Goal: Find contact information: Find contact information

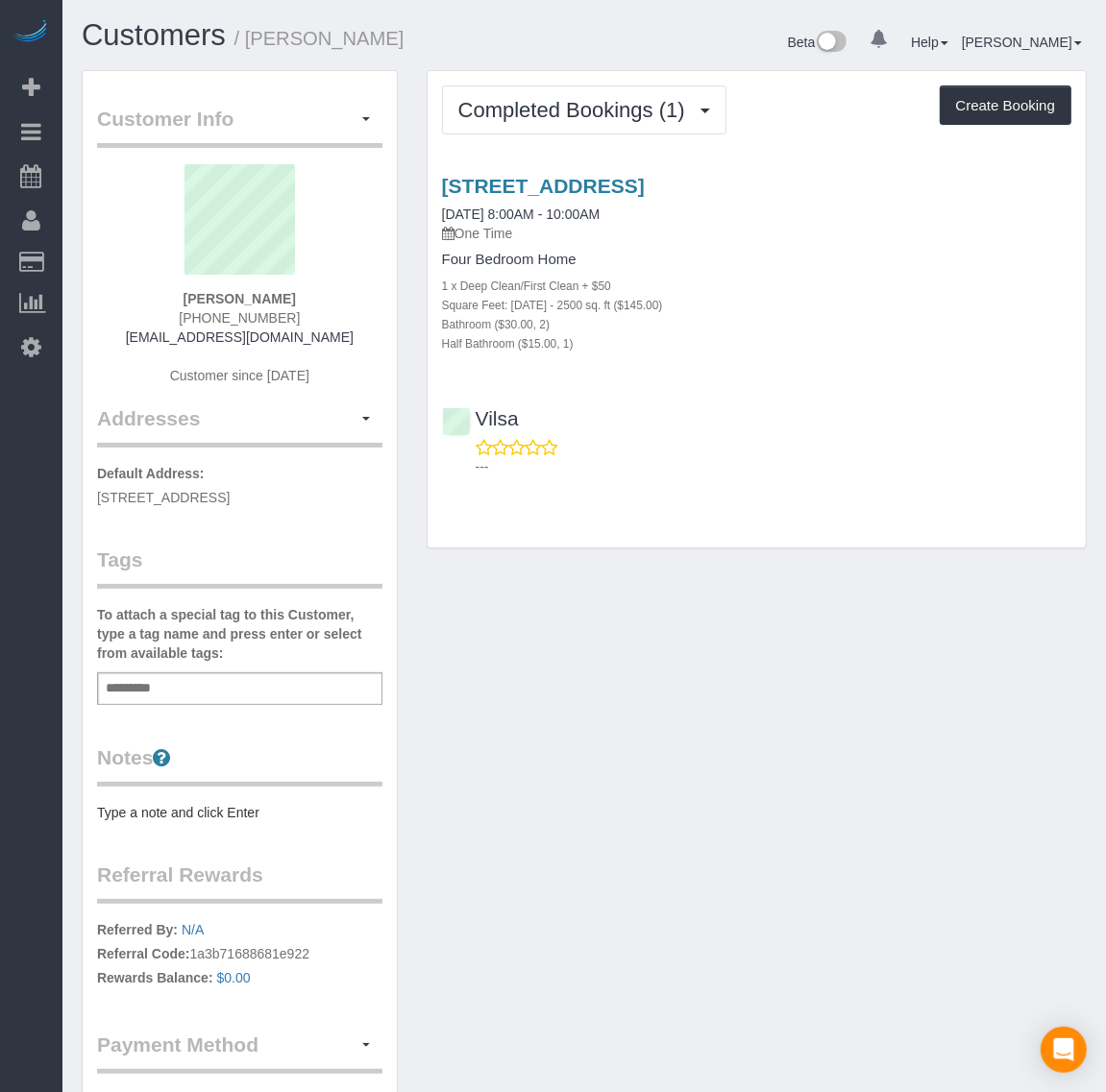
drag, startPoint x: 293, startPoint y: 309, endPoint x: 146, endPoint y: 307, distance: 147.0
click at [146, 307] on div "James Fouts (757) 670-5009 jamesmfouts290@gmail.com Customer since 2024" at bounding box center [239, 285] width 286 height 240
drag, startPoint x: 188, startPoint y: 307, endPoint x: 293, endPoint y: 305, distance: 105.0
click at [293, 305] on div "James Fouts (757) 670-5009 jamesmfouts290@gmail.com Customer since 2024" at bounding box center [239, 285] width 286 height 240
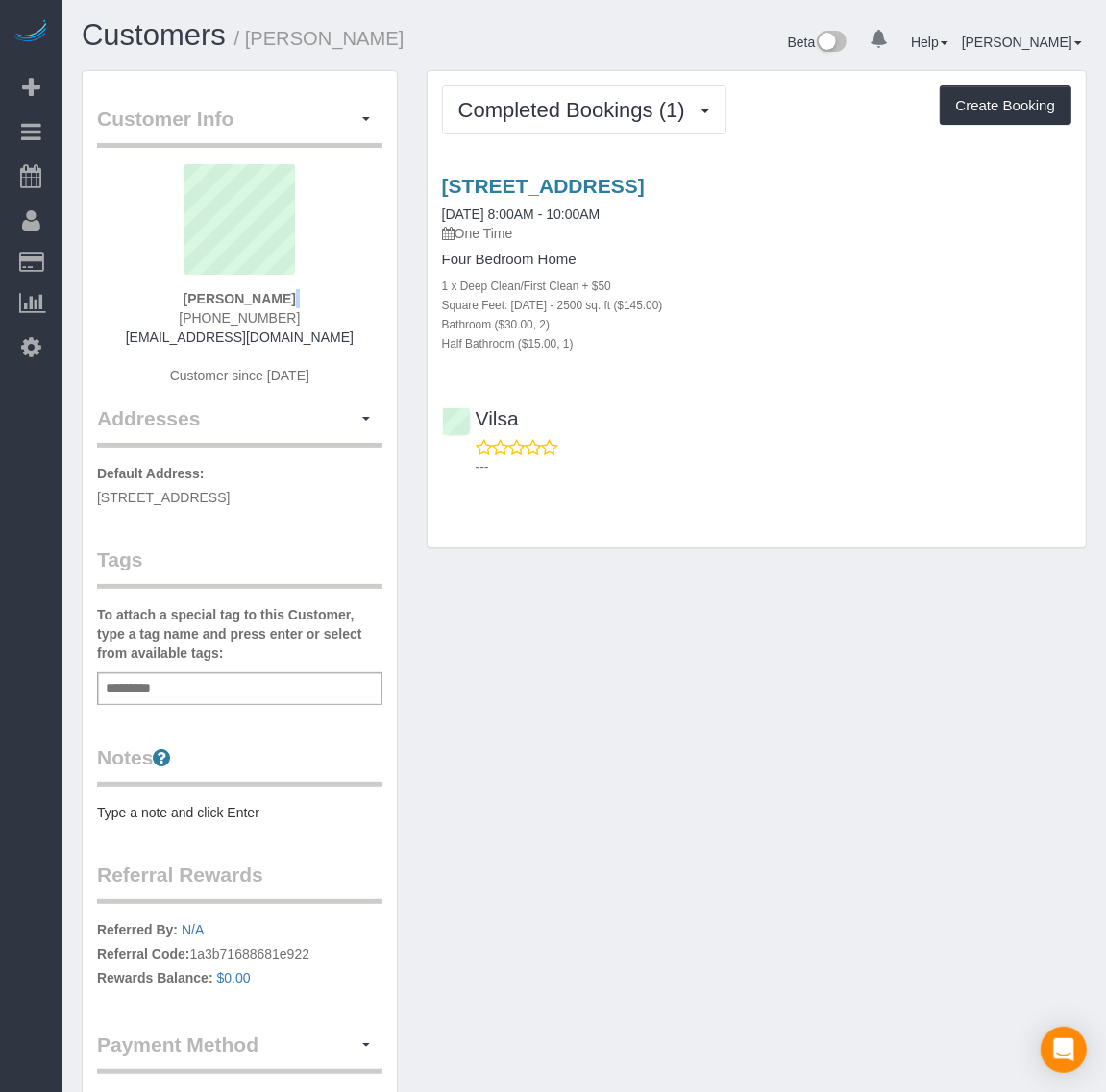
copy div
drag, startPoint x: 302, startPoint y: 323, endPoint x: 187, endPoint y: 312, distance: 115.5
click at [187, 312] on div "James Fouts (757) 670-5009 jamesmfouts290@gmail.com Customer since 2024" at bounding box center [239, 285] width 286 height 240
copy span "(757) 670-5009"
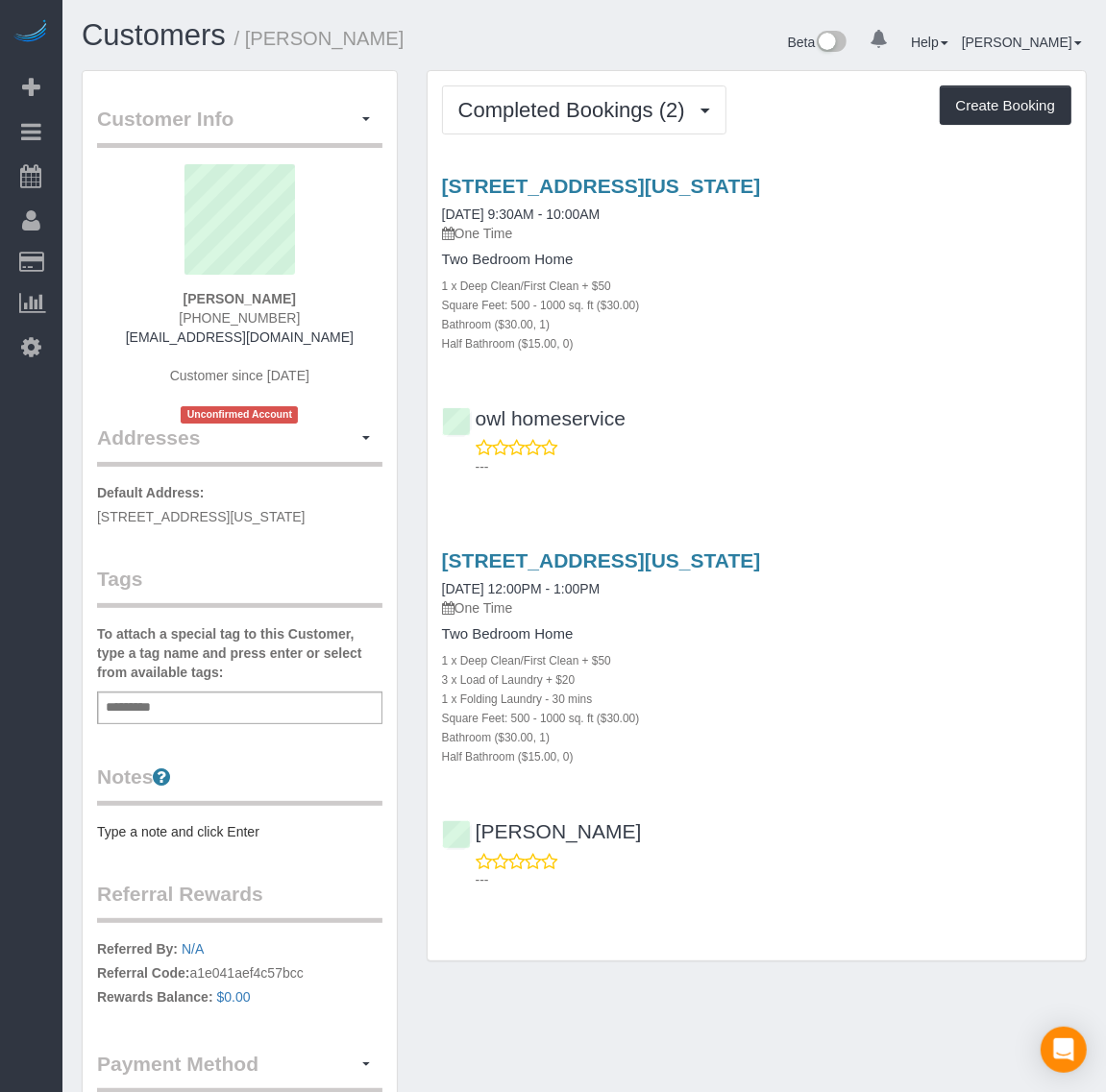
drag, startPoint x: 192, startPoint y: 302, endPoint x: 294, endPoint y: 318, distance: 103.2
click at [294, 318] on div "Kay Mcdaniel (202) 469-9705 kaleyna518@gmail.com Customer since 2024 Unconfirme…" at bounding box center [239, 295] width 286 height 260
click at [320, 320] on div "Kay Mcdaniel (202) 469-9705 kaleyna518@gmail.com Customer since 2024 Unconfirme…" at bounding box center [239, 295] width 286 height 260
drag, startPoint x: 190, startPoint y: 312, endPoint x: 303, endPoint y: 314, distance: 113.0
click at [303, 314] on div "Kay Mcdaniel (202) 469-9705 kaleyna518@gmail.com Customer since 2024 Unconfirme…" at bounding box center [239, 295] width 286 height 260
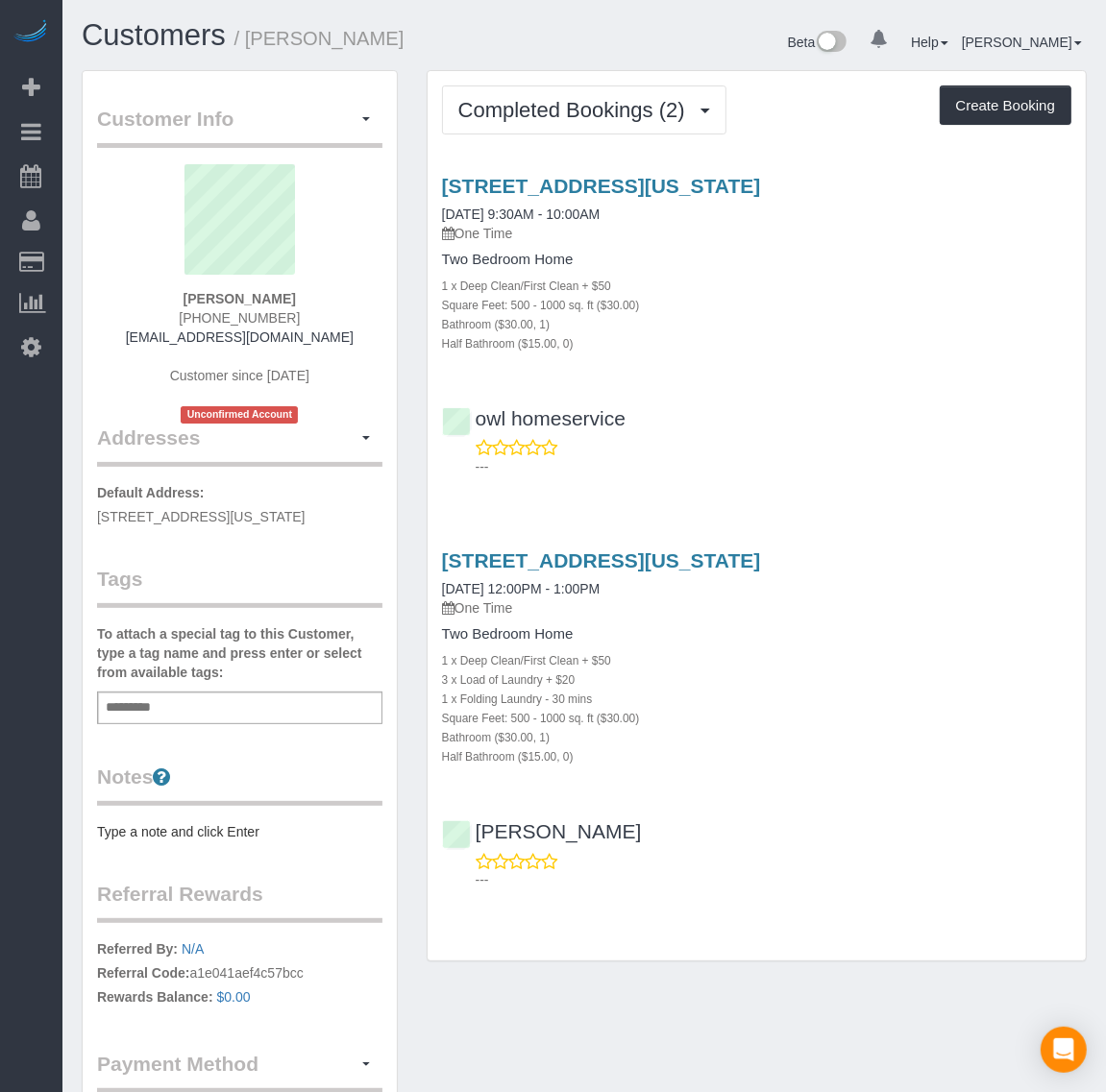
copy span "(202) 469-9705"
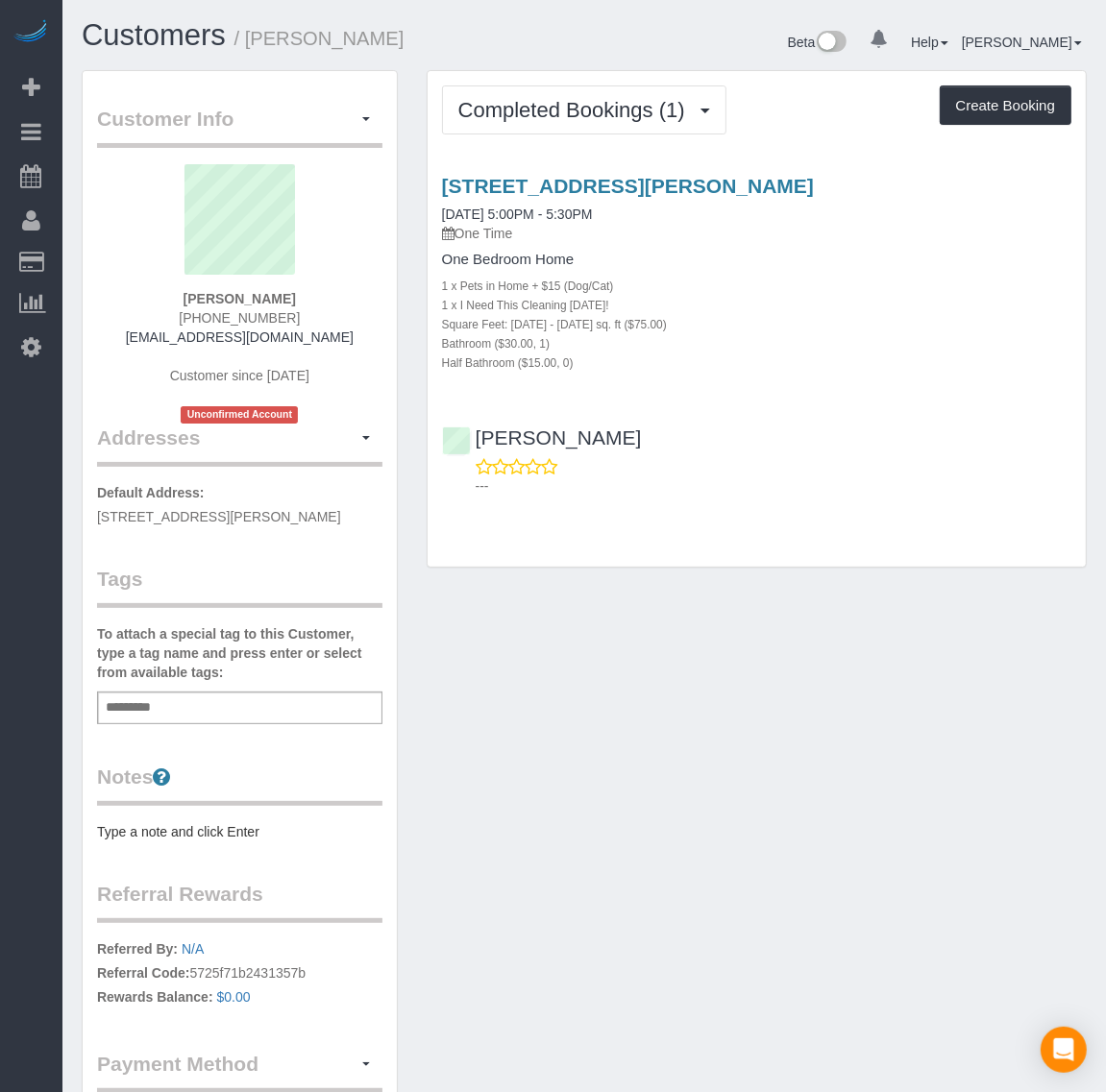
drag, startPoint x: 178, startPoint y: 314, endPoint x: 309, endPoint y: 308, distance: 131.1
click at [309, 308] on div "Adul Hamid (571) 338-8871 dhamidgk1@gmai.com Customer since 2024 Unconfirmed Ac…" at bounding box center [239, 295] width 286 height 260
copy span "(571) 338-8871"
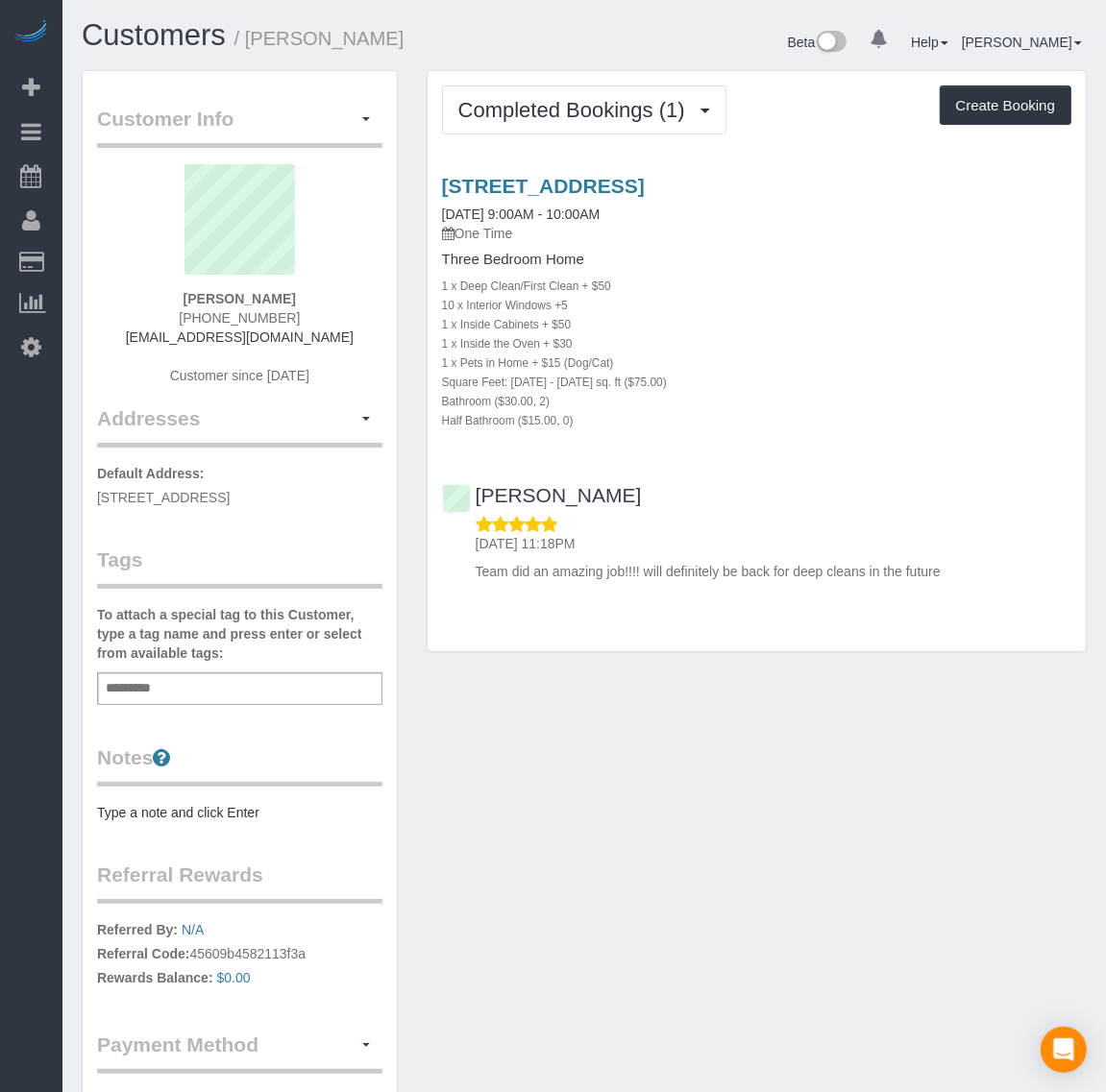
drag, startPoint x: 184, startPoint y: 312, endPoint x: 319, endPoint y: 312, distance: 135.0
click at [319, 312] on div "[PERSON_NAME] [PHONE_NUMBER] [EMAIL_ADDRESS][DOMAIN_NAME] Customer since [DATE]" at bounding box center [239, 285] width 286 height 240
copy span "[PHONE_NUMBER]"
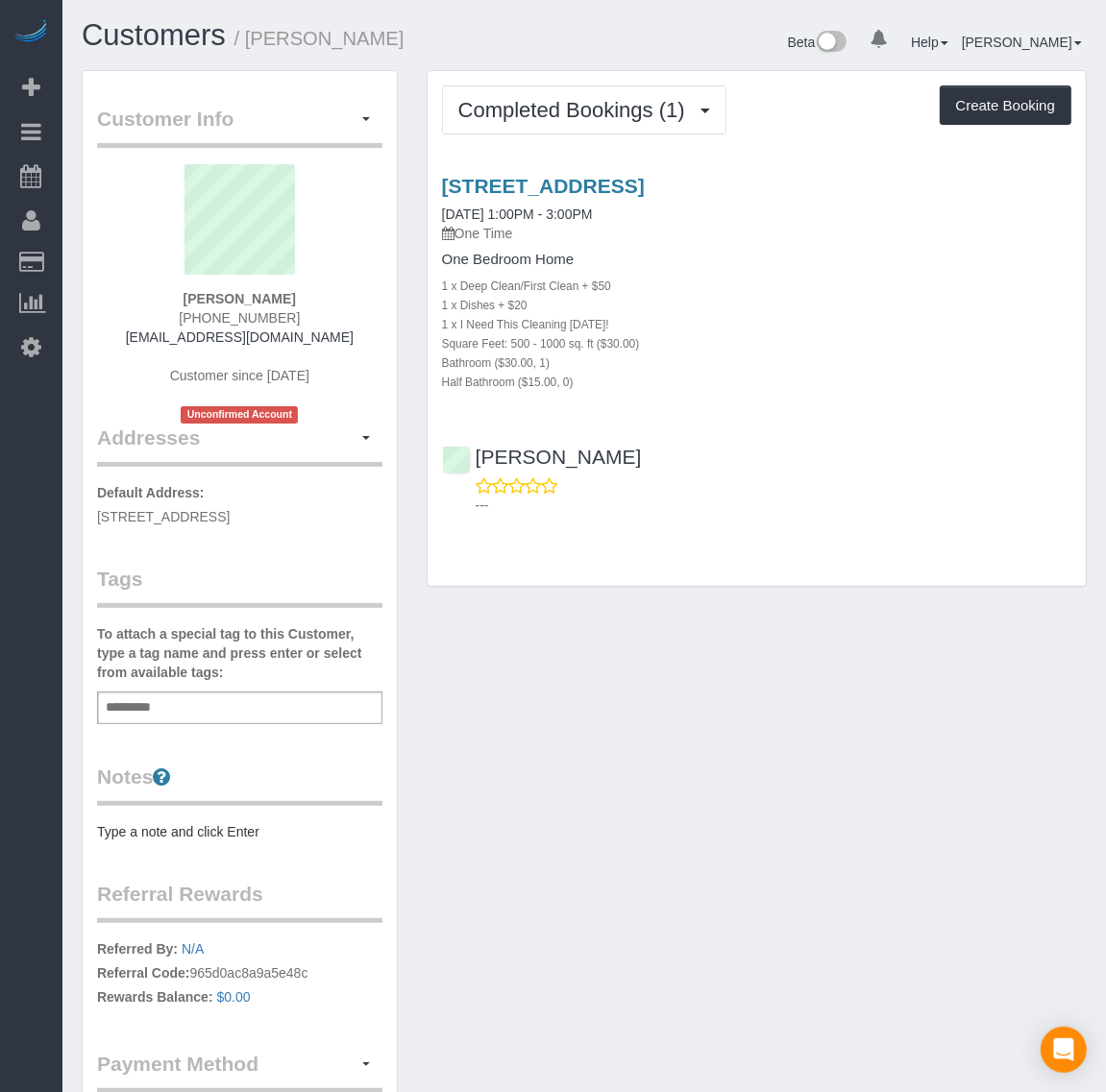
drag, startPoint x: 188, startPoint y: 318, endPoint x: 330, endPoint y: 320, distance: 142.0
click at [330, 320] on div "Jawad Rabeh (571) 606-3303 itismy11@hotmail.com Customer since 2024 Unconfirmed…" at bounding box center [239, 295] width 286 height 260
copy span "(571) 606-3303"
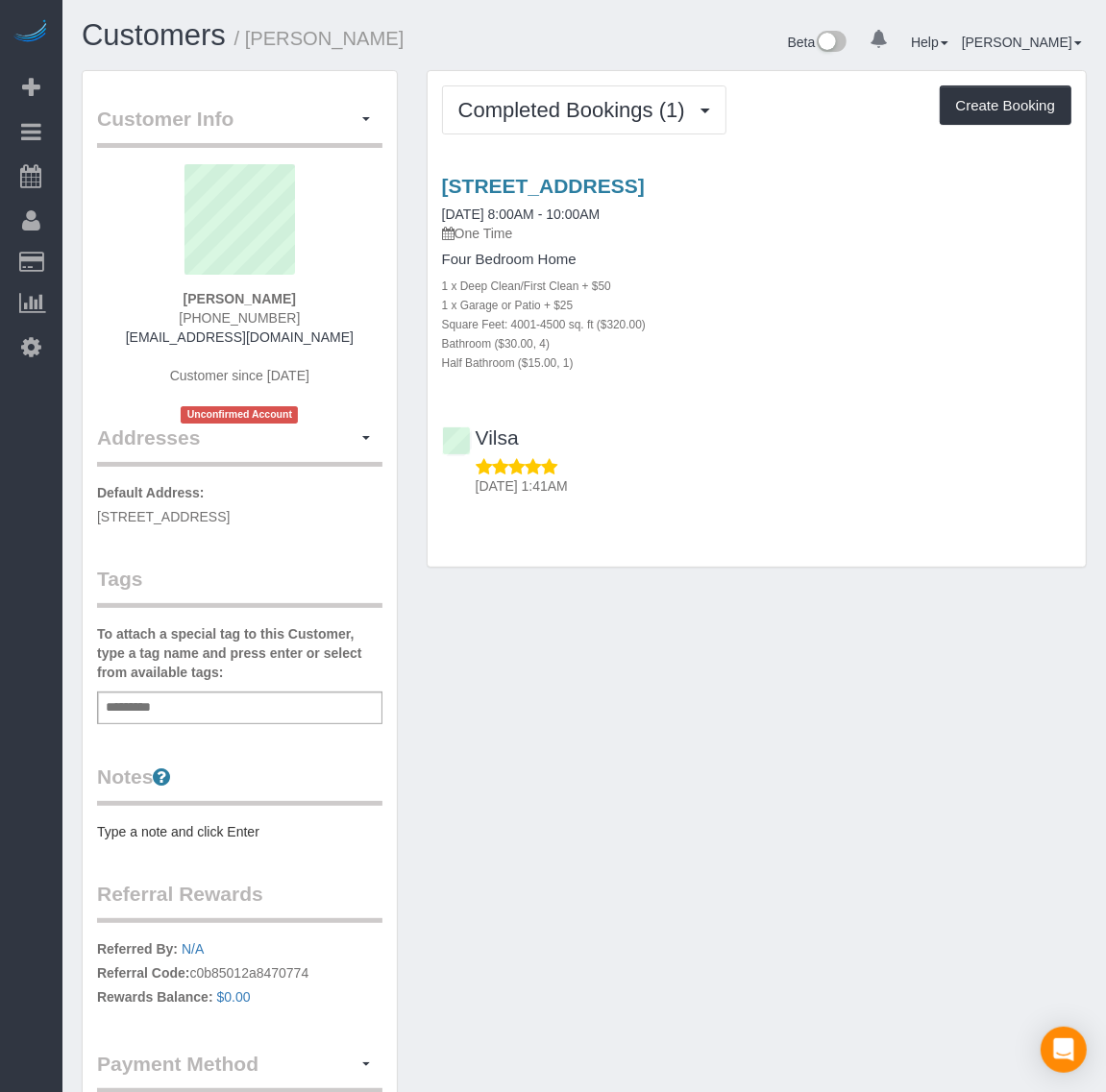
drag, startPoint x: 182, startPoint y: 317, endPoint x: 298, endPoint y: 317, distance: 116.0
click at [298, 317] on div "Sanjay Paul (804) 706-8265 sdpaul2014@gmail.com Customer since 2024 Unconfirmed…" at bounding box center [239, 295] width 286 height 260
copy span "(804) 706-8265"
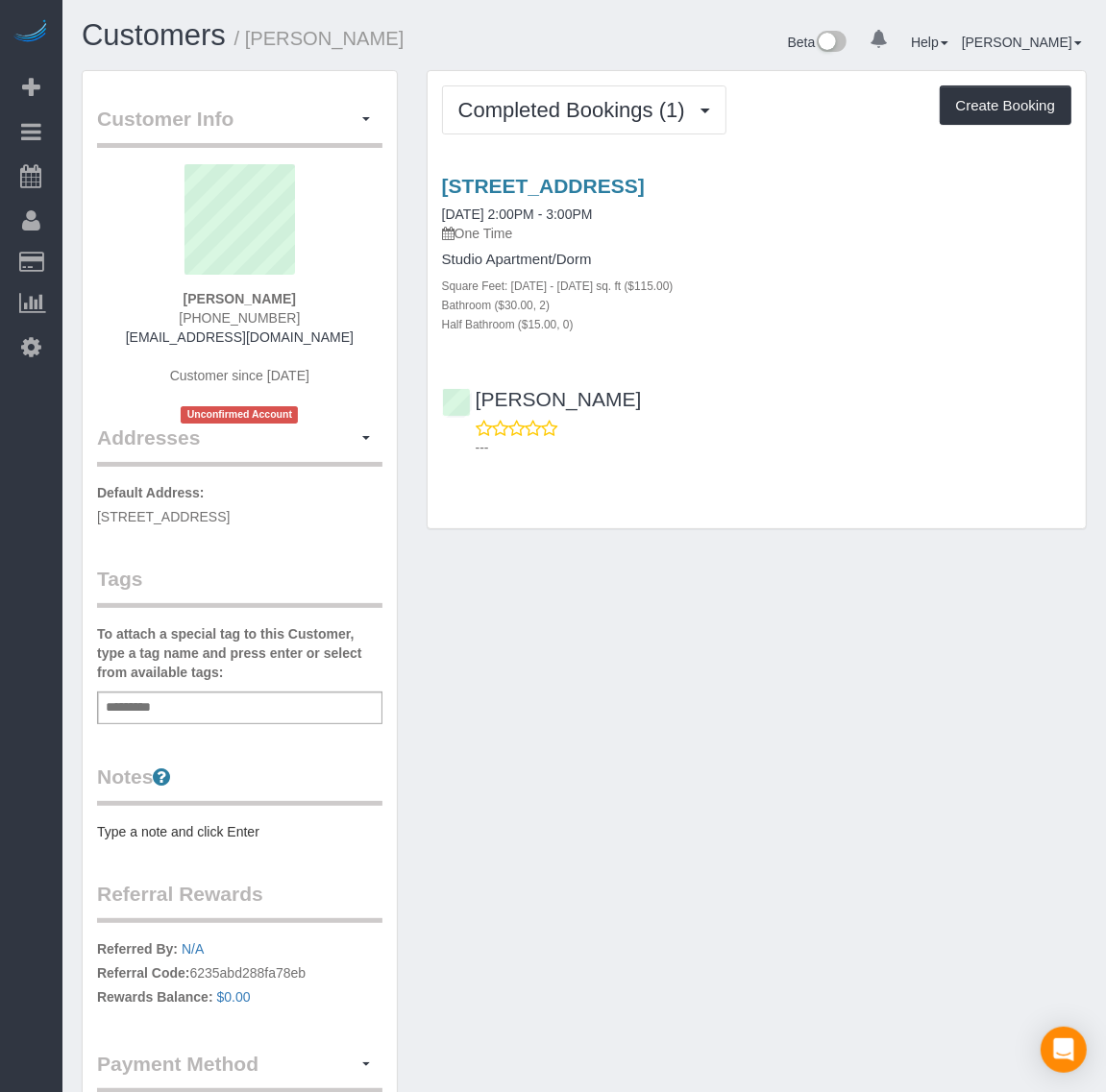
drag, startPoint x: 174, startPoint y: 308, endPoint x: 307, endPoint y: 314, distance: 133.1
click at [307, 314] on div "[PERSON_NAME] [PHONE_NUMBER] [EMAIL_ADDRESS][DOMAIN_NAME] Customer since [DATE]…" at bounding box center [239, 295] width 286 height 260
copy span "(240) 640-6226"
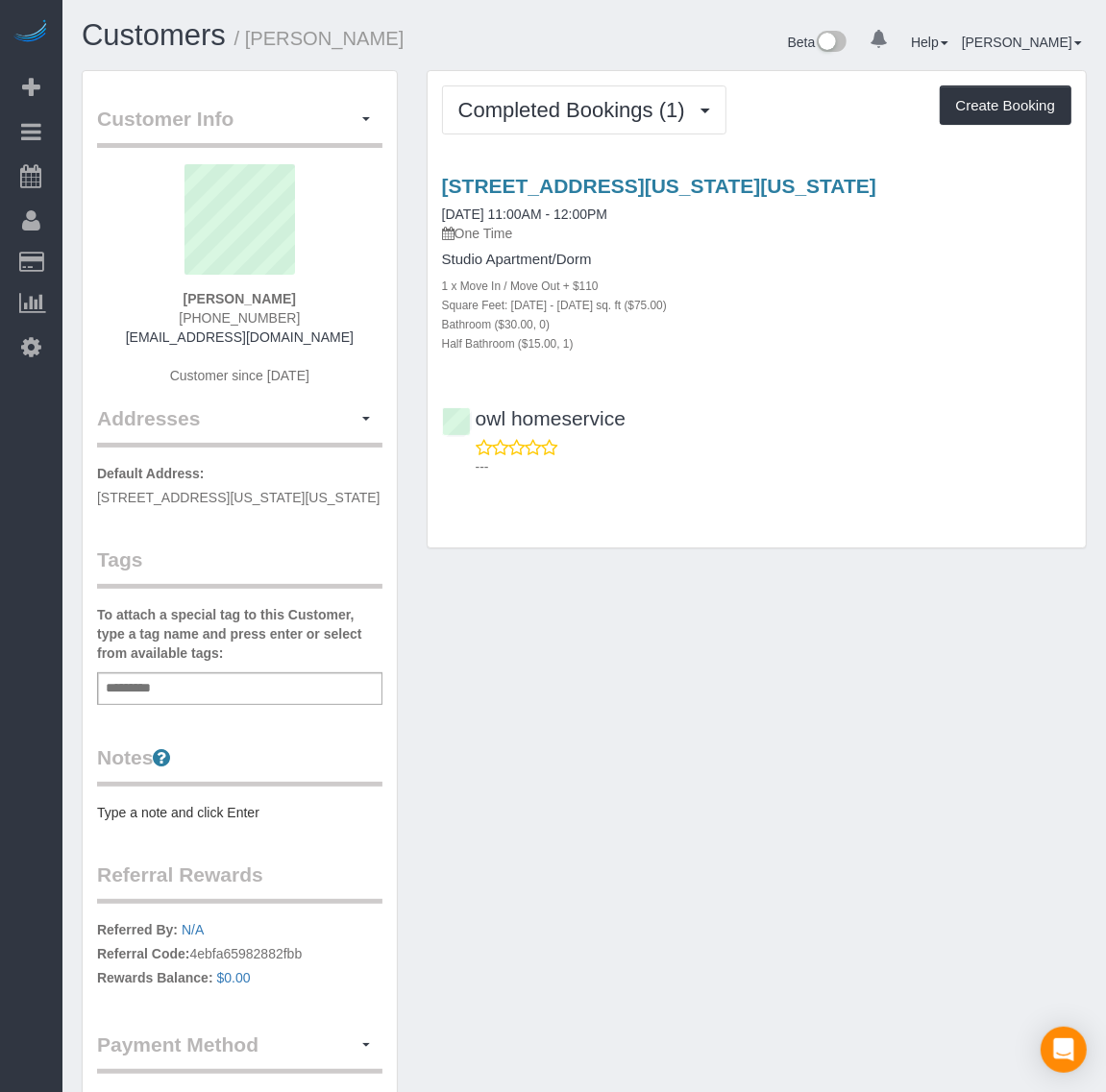
drag, startPoint x: 178, startPoint y: 314, endPoint x: 327, endPoint y: 313, distance: 149.0
click at [327, 313] on div "[PERSON_NAME] [PHONE_NUMBER] [PERSON_NAME][EMAIL_ADDRESS][DOMAIN_NAME] Customer…" at bounding box center [239, 285] width 286 height 240
copy span "(301) 347-6331"
drag, startPoint x: 178, startPoint y: 308, endPoint x: 328, endPoint y: 317, distance: 150.3
click at [328, 317] on div "Clarissa Jarrell (985) 285-0985 jarrellclarissa@gmail.com Customer since 2024" at bounding box center [239, 285] width 286 height 240
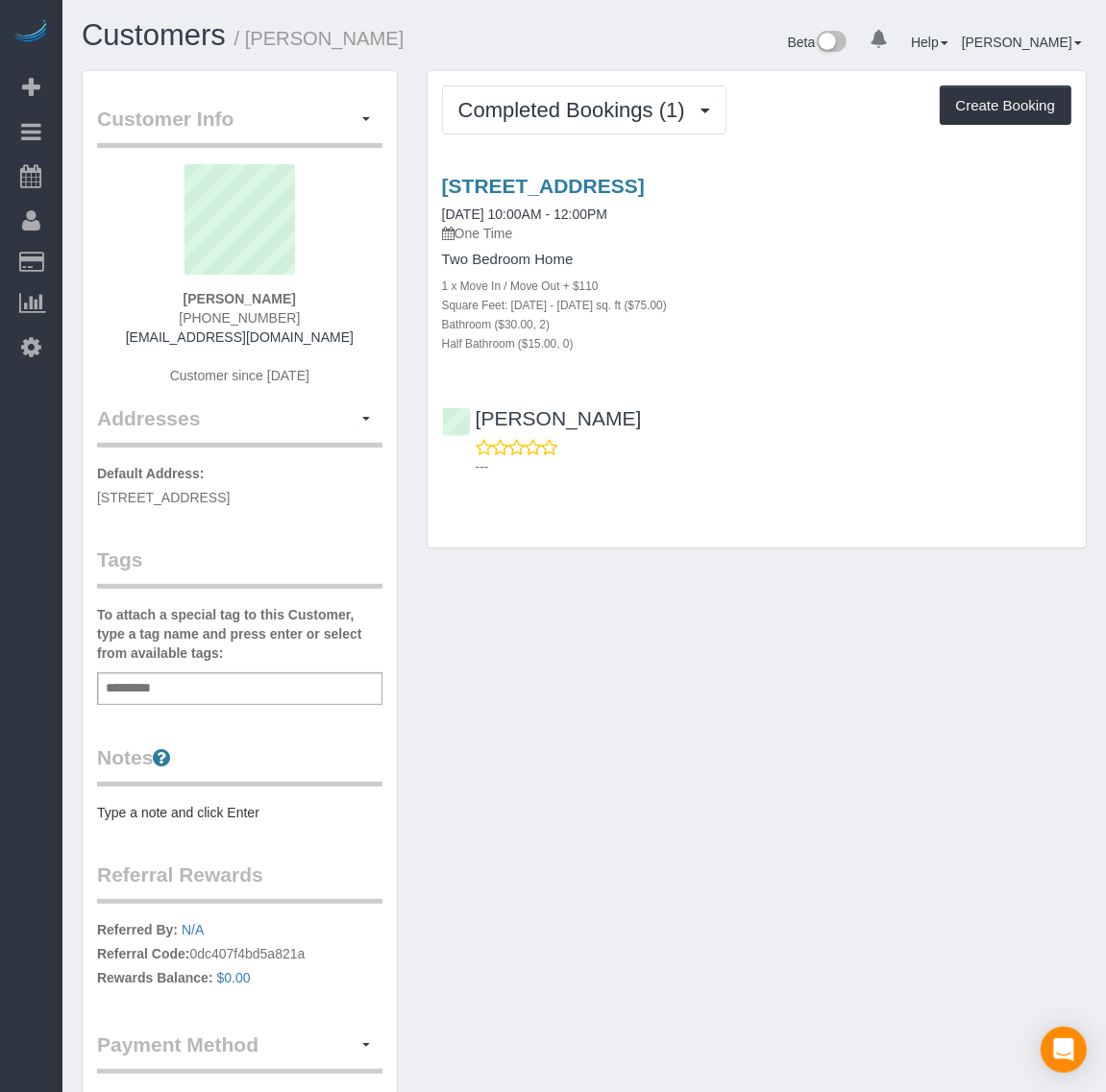
copy span "(985) 285-0985"
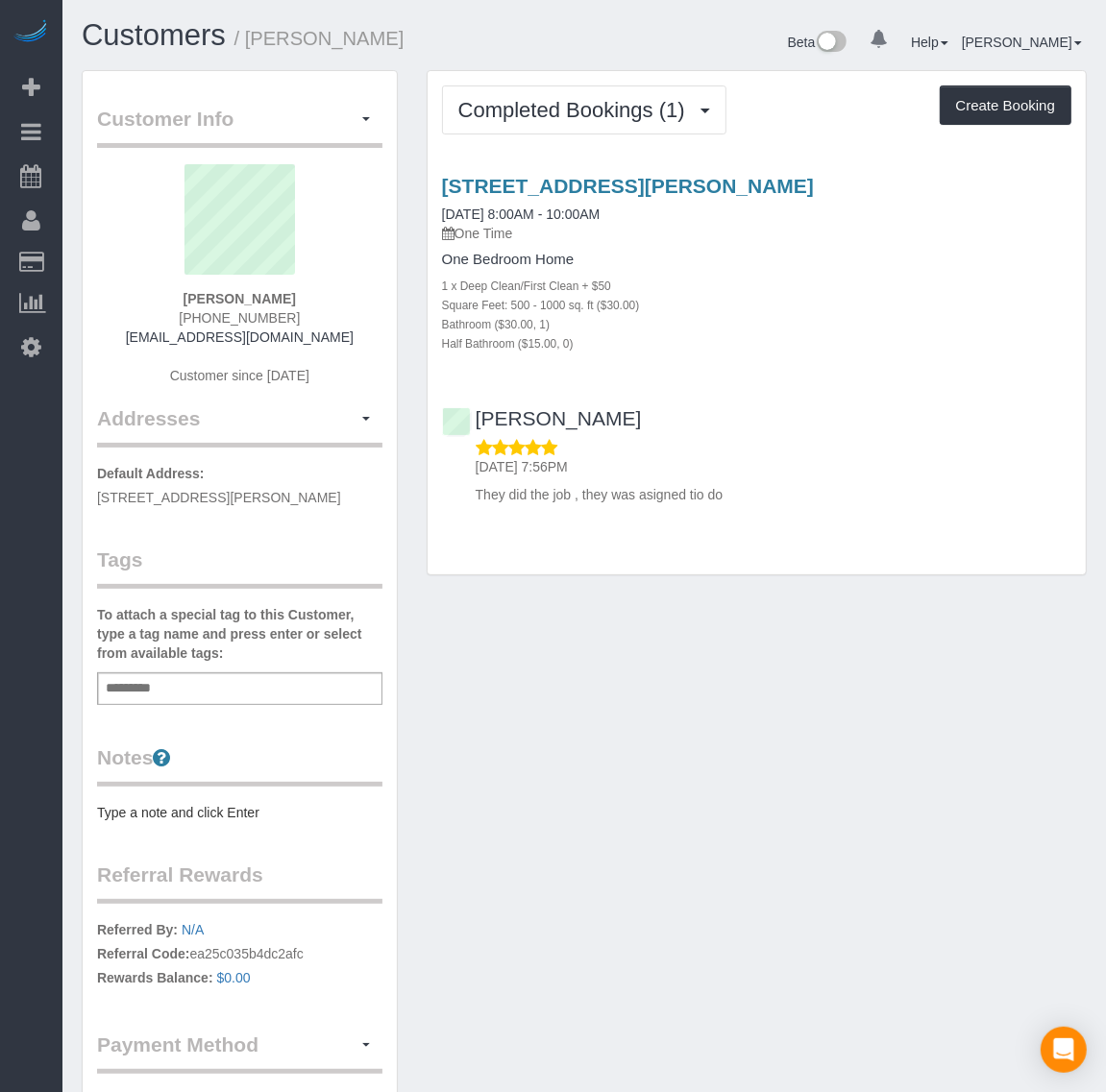
drag, startPoint x: 174, startPoint y: 315, endPoint x: 332, endPoint y: 310, distance: 158.1
click at [332, 310] on div "Laquenta Gadol (571) 658-0188 laquenta133@gmail.com Customer since 2024" at bounding box center [239, 285] width 286 height 240
copy span "(571) 658-0188"
drag, startPoint x: 179, startPoint y: 315, endPoint x: 342, endPoint y: 305, distance: 163.3
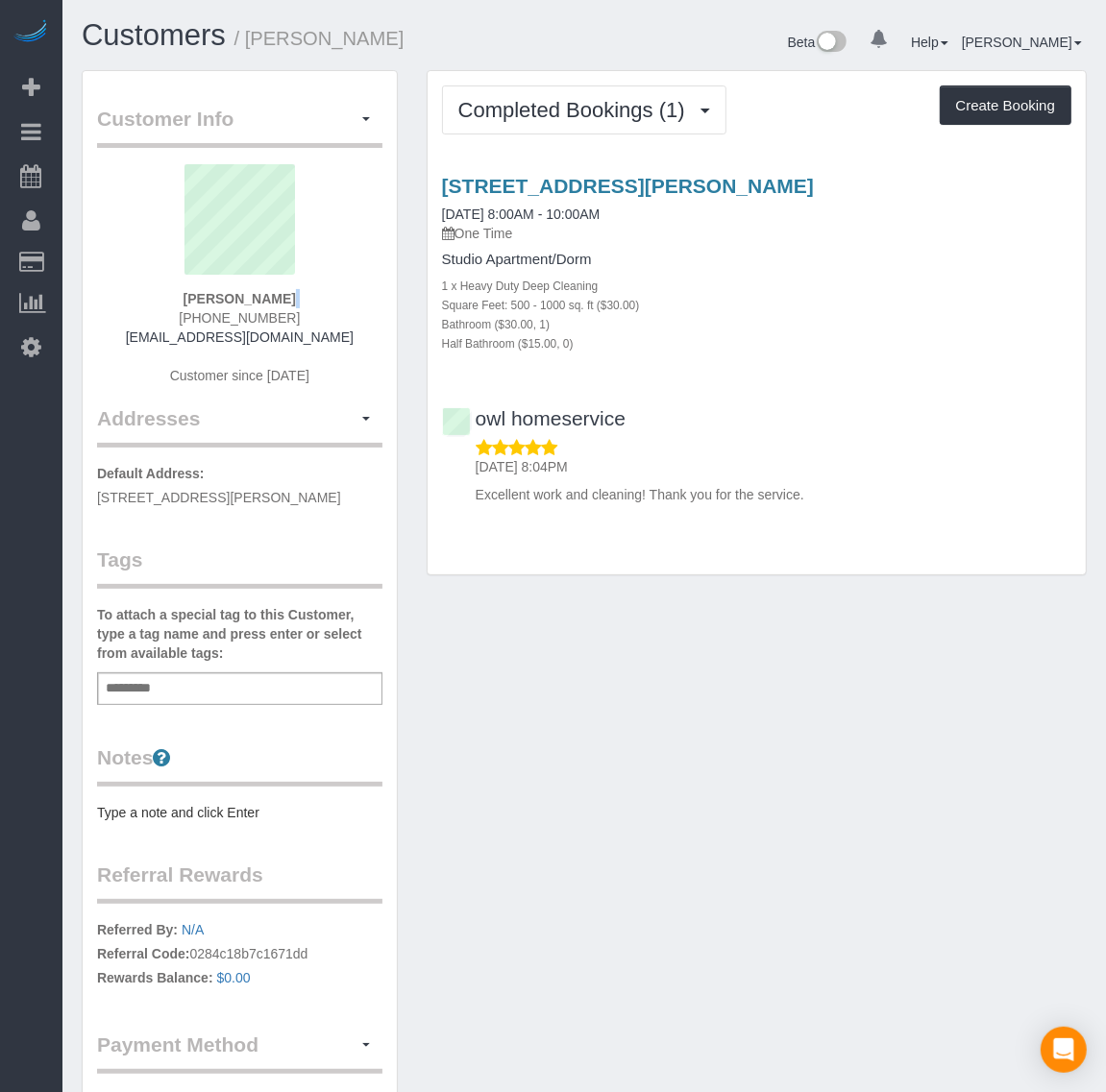
click at [342, 305] on div "[PERSON_NAME] [PHONE_NUMBER] [EMAIL_ADDRESS][DOMAIN_NAME] Customer since [DATE]" at bounding box center [239, 285] width 286 height 240
copy div
drag, startPoint x: 164, startPoint y: 304, endPoint x: 293, endPoint y: 309, distance: 129.1
click at [293, 309] on div "Sandeep Sadanandan (423) 596-5604 snsadana@yahoo.com Customer since 2024" at bounding box center [239, 285] width 286 height 240
click at [162, 315] on div "Sandeep Sadanandan (423) 596-5604 snsadana@yahoo.com Customer since 2024" at bounding box center [239, 285] width 286 height 240
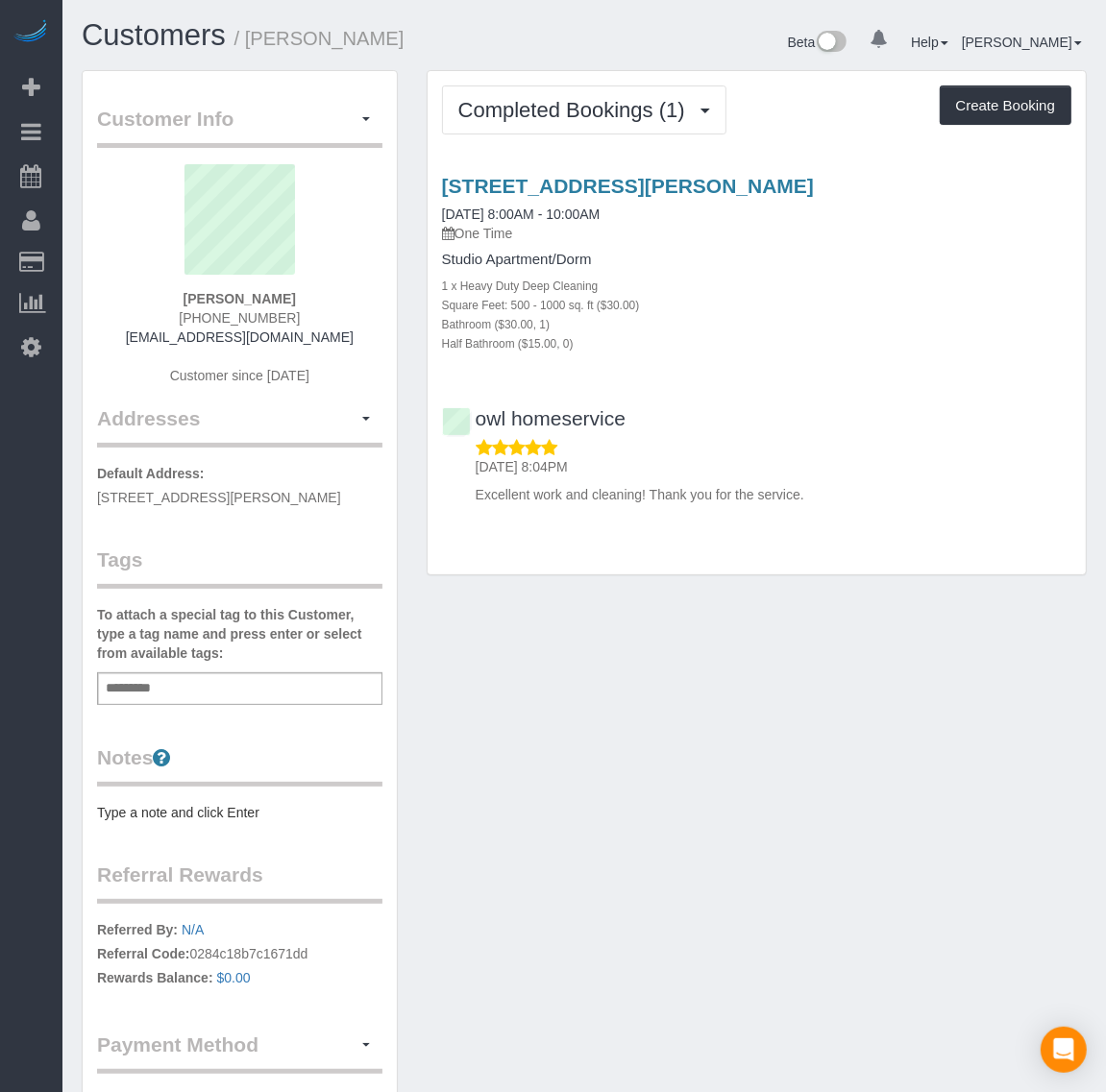
drag, startPoint x: 182, startPoint y: 319, endPoint x: 299, endPoint y: 317, distance: 117.0
click at [299, 317] on div "Sandeep Sadanandan (423) 596-5604 snsadana@yahoo.com Customer since 2024" at bounding box center [239, 285] width 286 height 240
copy span "(423) 596-5604"
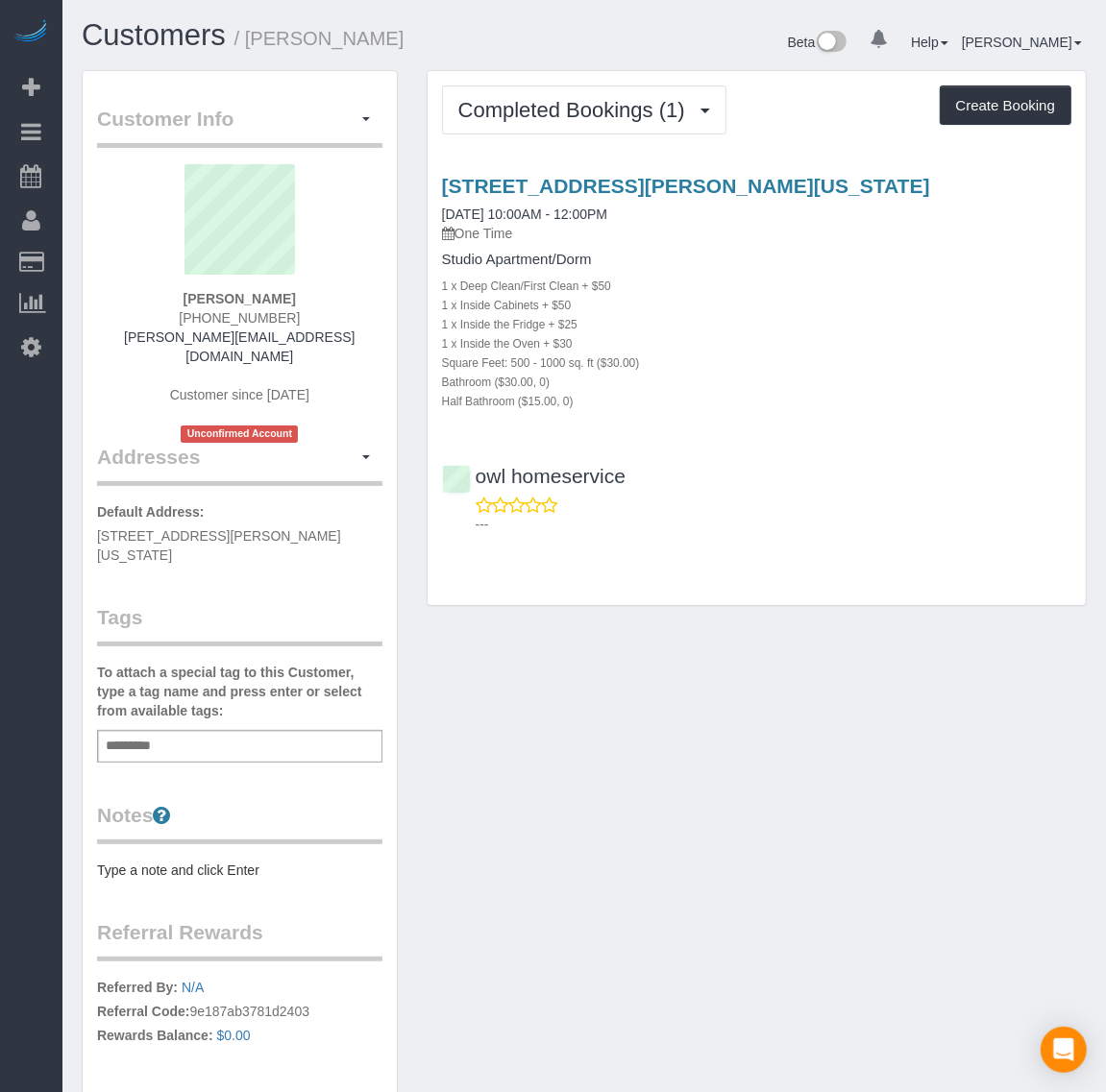
drag, startPoint x: 211, startPoint y: 305, endPoint x: 322, endPoint y: 313, distance: 111.3
click at [322, 313] on div "[PERSON_NAME] [PHONE_NUMBER] [PERSON_NAME][EMAIL_ADDRESS][DOMAIN_NAME] Customer…" at bounding box center [239, 304] width 286 height 279
click at [121, 289] on div "Nicole Harriott (202) 553-3405 nicole@theskygroup.com Customer since 2024 Uncon…" at bounding box center [239, 304] width 286 height 279
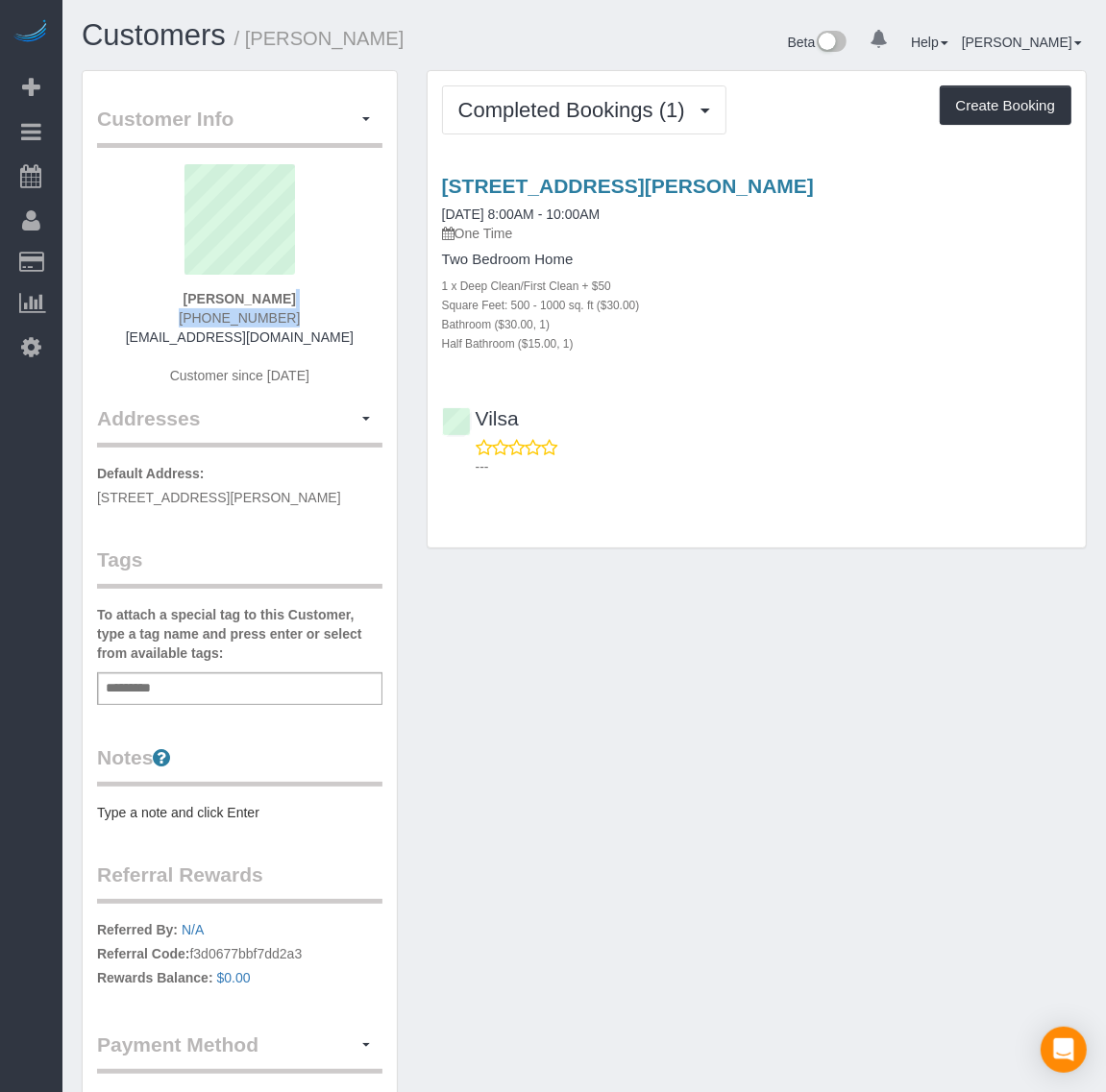
drag, startPoint x: 334, startPoint y: 303, endPoint x: 238, endPoint y: 318, distance: 97.2
click at [237, 318] on div "Jose Marciel +1 929 656 9742 glokk2320@gmail.com Customer since 2024" at bounding box center [239, 285] width 286 height 240
drag, startPoint x: 300, startPoint y: 315, endPoint x: 207, endPoint y: 310, distance: 93.1
click at [207, 310] on div "Jose Marciel +1 929 656 9742 glokk2320@gmail.com Customer since 2024" at bounding box center [239, 285] width 286 height 240
copy span "929 656 9742"
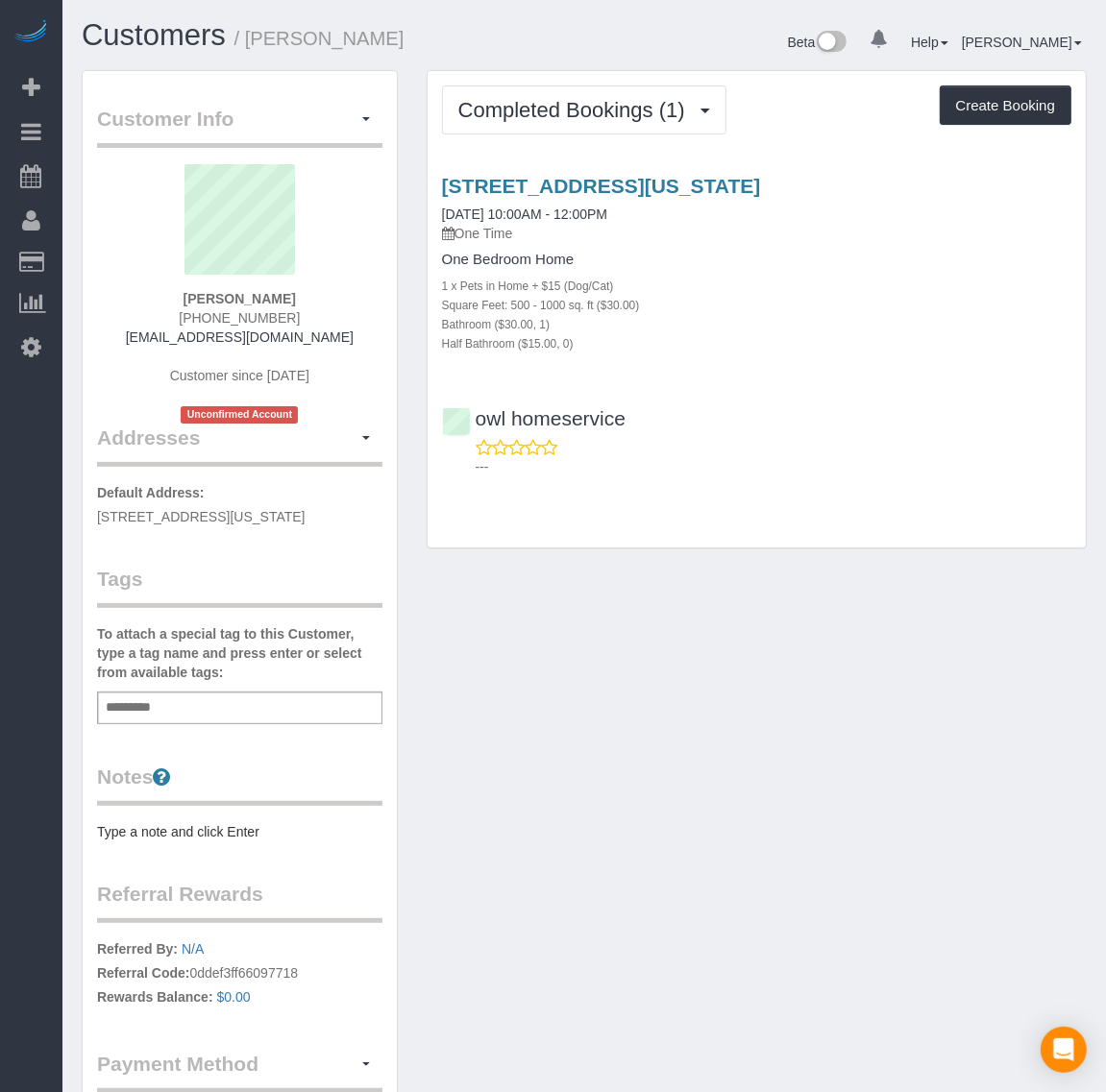
drag, startPoint x: 177, startPoint y: 303, endPoint x: 314, endPoint y: 313, distance: 137.4
click at [314, 313] on div "[PERSON_NAME] [PHONE_NUMBER] [EMAIL_ADDRESS][DOMAIN_NAME] Customer since [DATE]…" at bounding box center [239, 295] width 286 height 260
click at [179, 310] on div "Taylor Willis (806) 683-0631 taylorpwillis@outlook.com Customer since 2024 Unco…" at bounding box center [239, 295] width 286 height 260
drag, startPoint x: 194, startPoint y: 315, endPoint x: 289, endPoint y: 314, distance: 95.0
click at [289, 314] on div "Taylor Willis (806) 683-0631 taylorpwillis@outlook.com Customer since 2024 Unco…" at bounding box center [239, 295] width 286 height 260
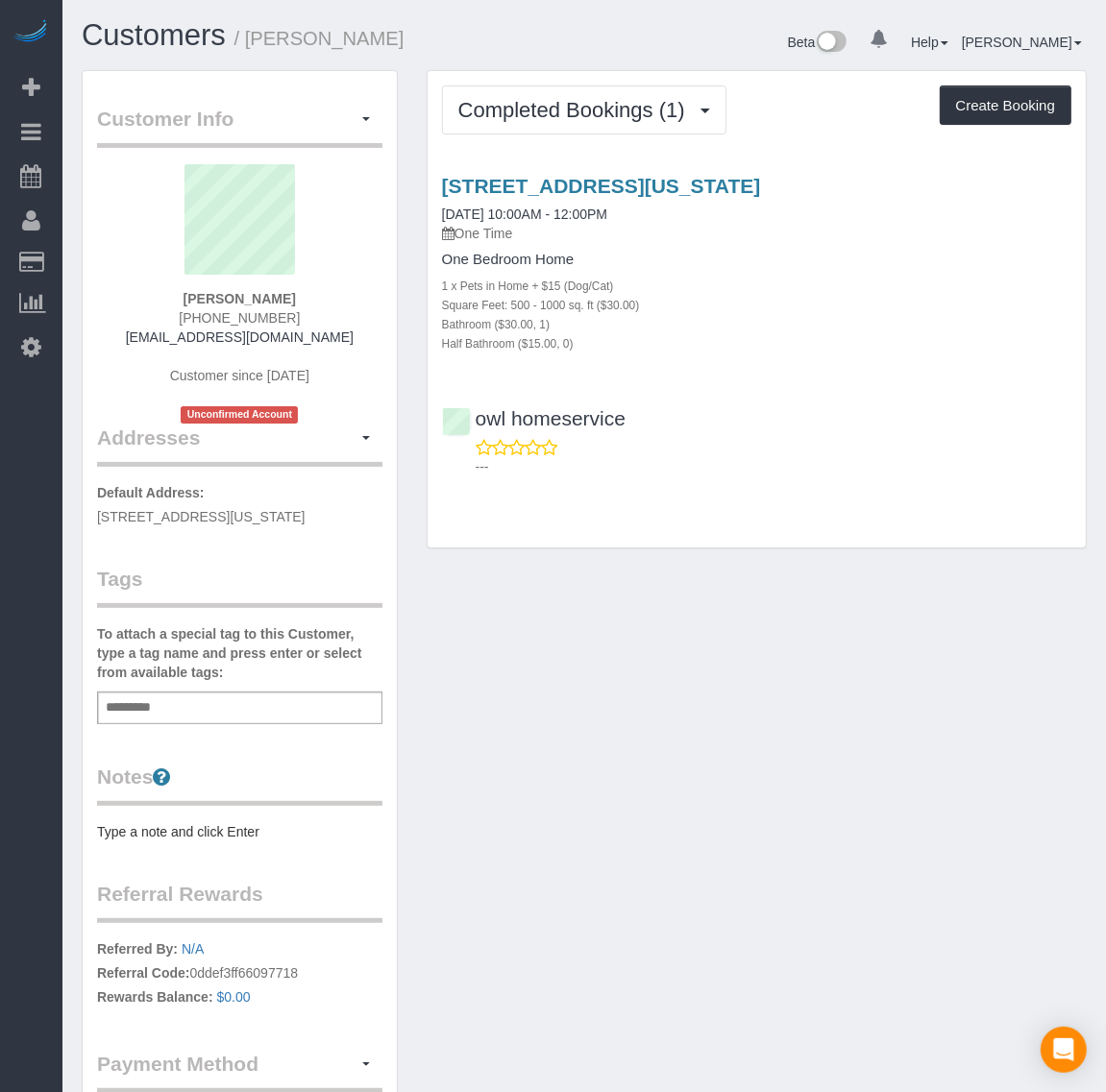
copy span "(806) 683-0631"
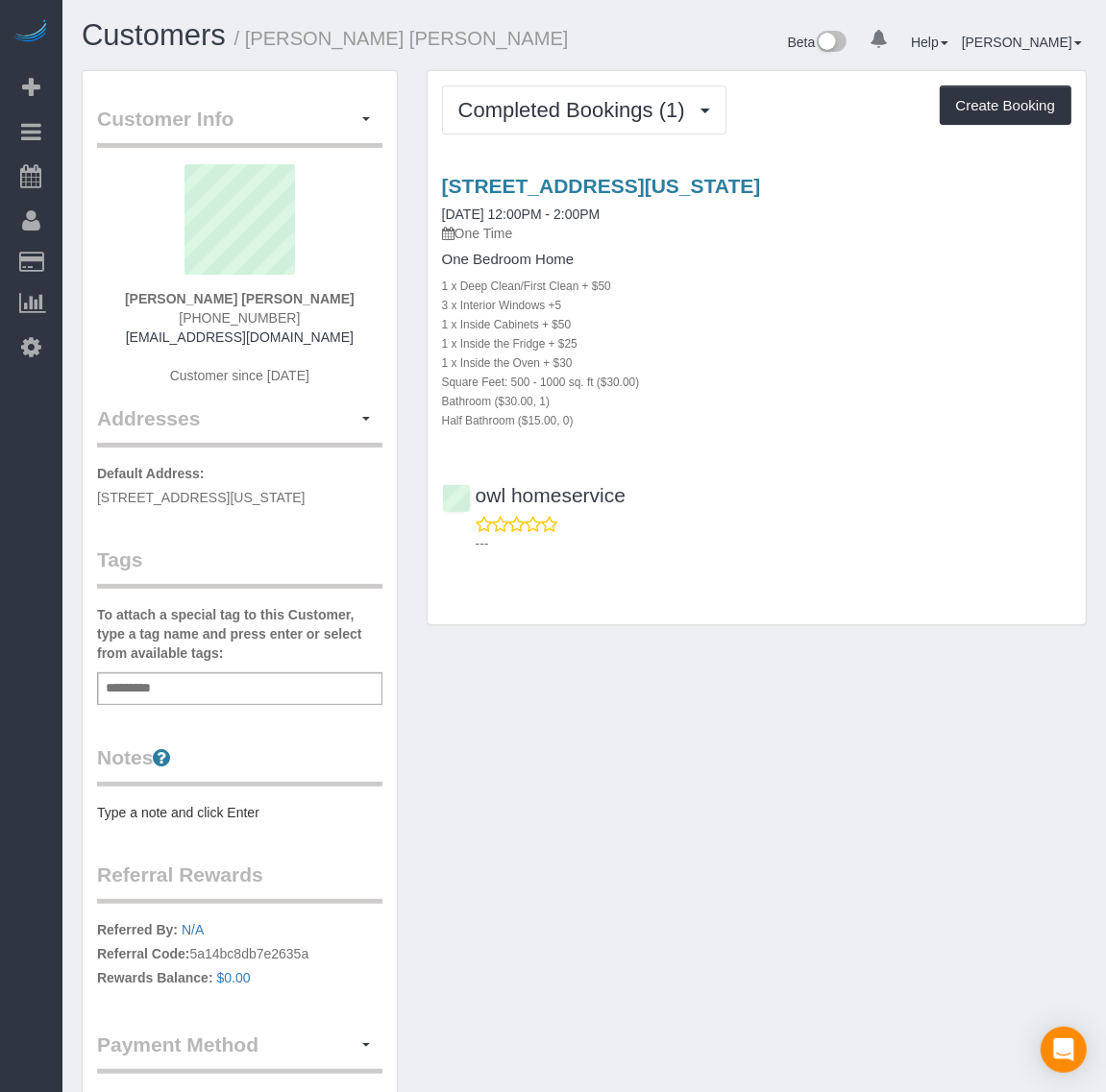
drag, startPoint x: 172, startPoint y: 313, endPoint x: 302, endPoint y: 317, distance: 130.1
click at [302, 317] on div "Ana Mompó Lorenzo (202) 369-4194 anuska121@hotmail.com Customer since 2024" at bounding box center [239, 285] width 286 height 240
copy span "(202) 369-4194"
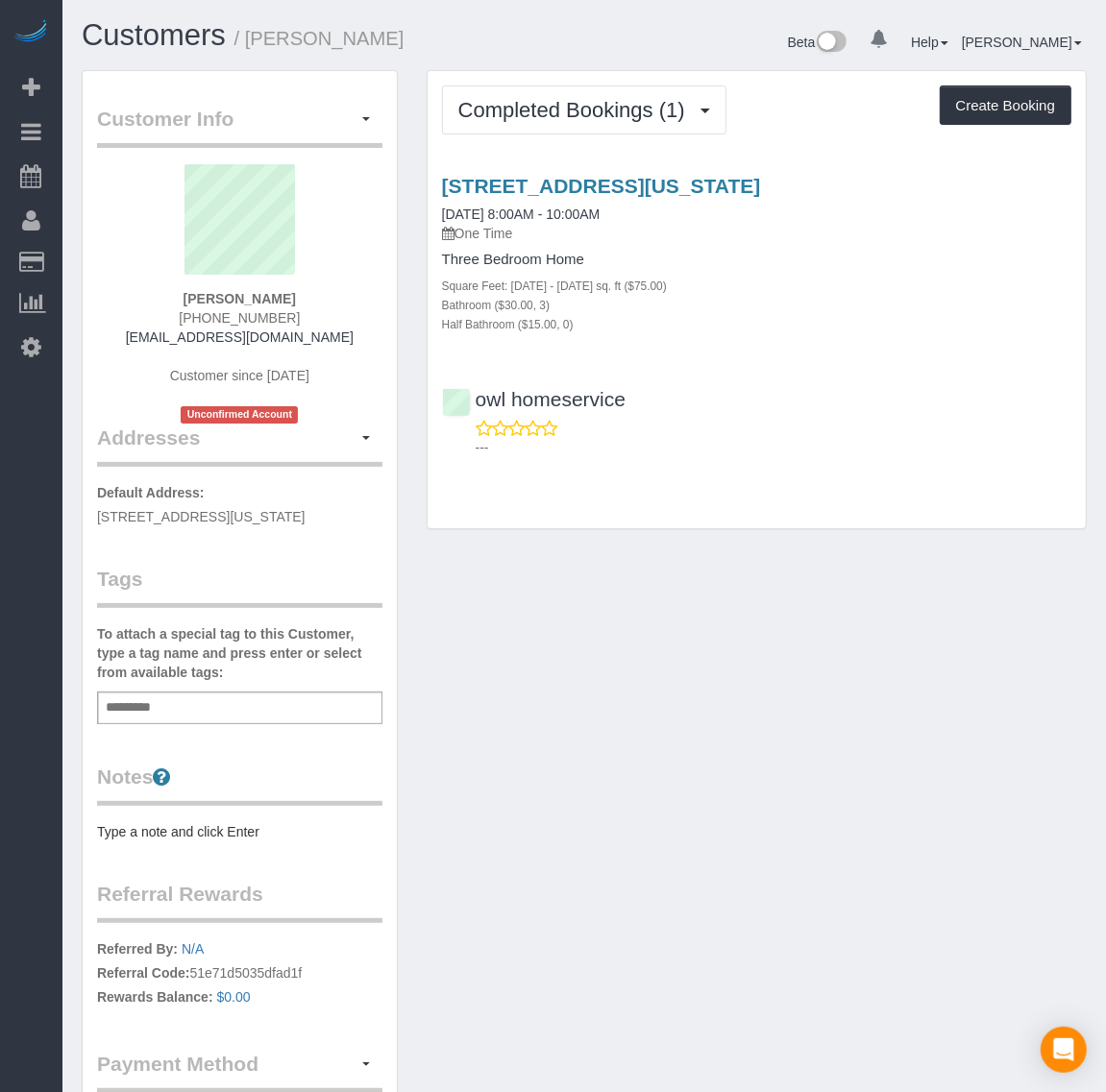
drag, startPoint x: 174, startPoint y: 307, endPoint x: 309, endPoint y: 322, distance: 135.8
click at [309, 322] on div "Katherine Clark (703) 835-6615 clarkviaemail2@gmail.com Customer since 2024 Unc…" at bounding box center [239, 295] width 286 height 260
copy span "(703) 835-6615"
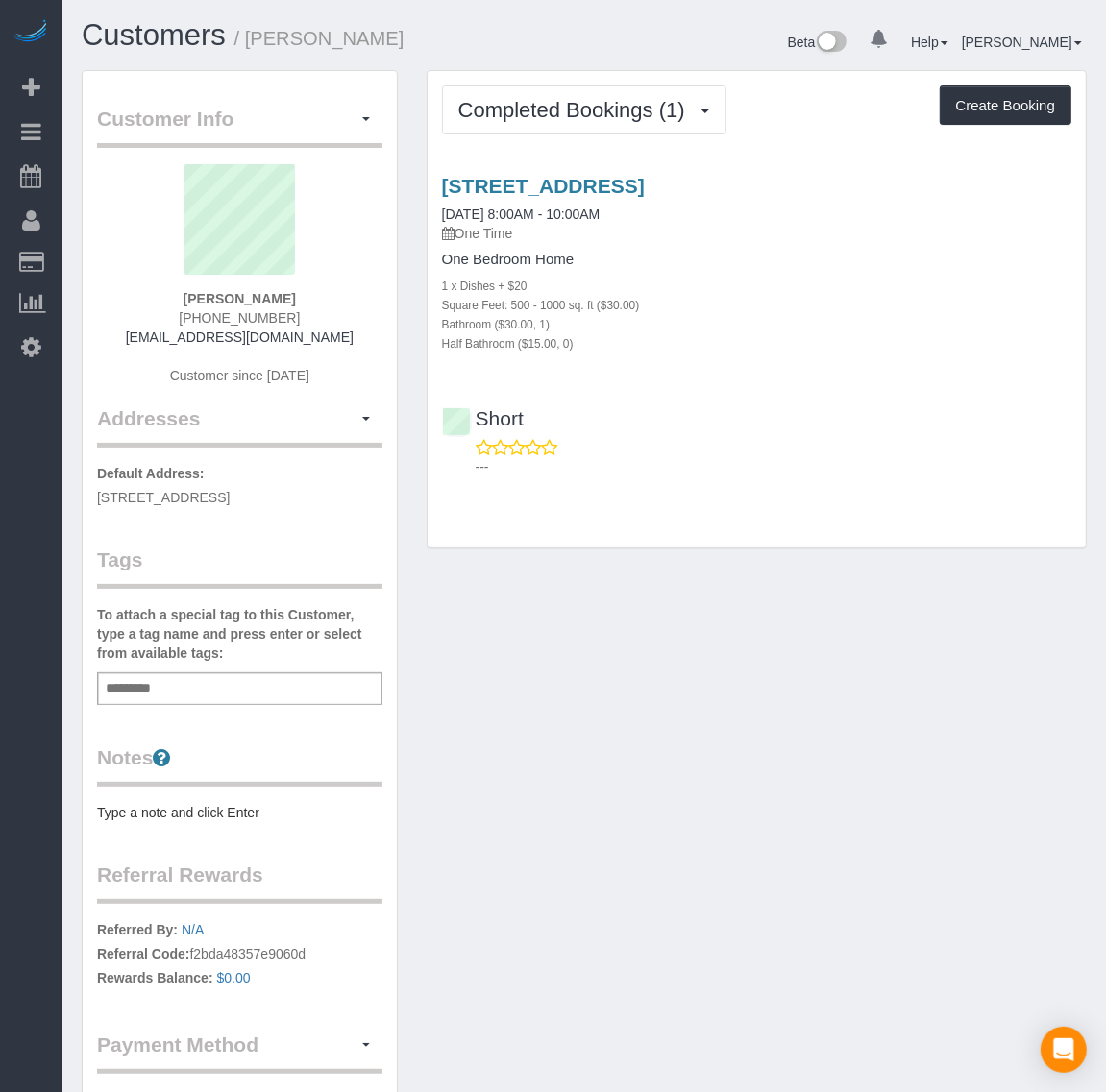
drag, startPoint x: 185, startPoint y: 317, endPoint x: 315, endPoint y: 317, distance: 130.0
click at [315, 317] on div "Bernie Schneider (434) 989-2302 bigbern49@gmail.com Customer since 2024" at bounding box center [239, 285] width 286 height 240
copy span "(434) 989-2302"
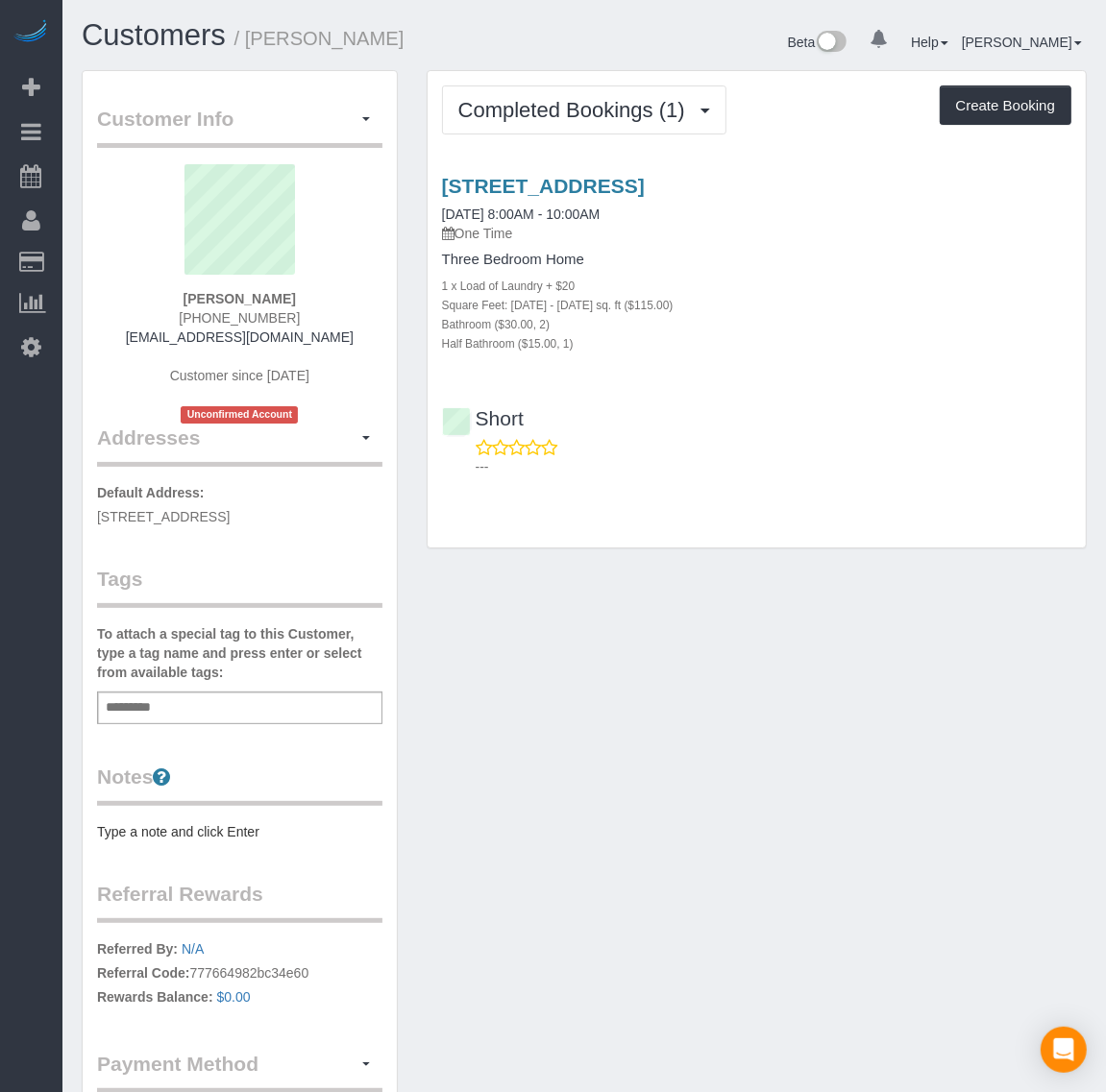
drag, startPoint x: 184, startPoint y: 312, endPoint x: 308, endPoint y: 319, distance: 124.2
click at [308, 319] on div "Jamia Kirk (301) 254-6712 jamaiekirk@gmail.com Customer since 2024 Unconfirmed …" at bounding box center [239, 295] width 286 height 260
copy span "(301) 254-6712"
drag, startPoint x: 432, startPoint y: 164, endPoint x: 862, endPoint y: 172, distance: 430.1
click at [868, 187] on div "2129 Boro Ridge St, Richmond, VA 23225 11/26/2024 8:00AM - 10:00AM One Time Thr…" at bounding box center [756, 322] width 658 height 327
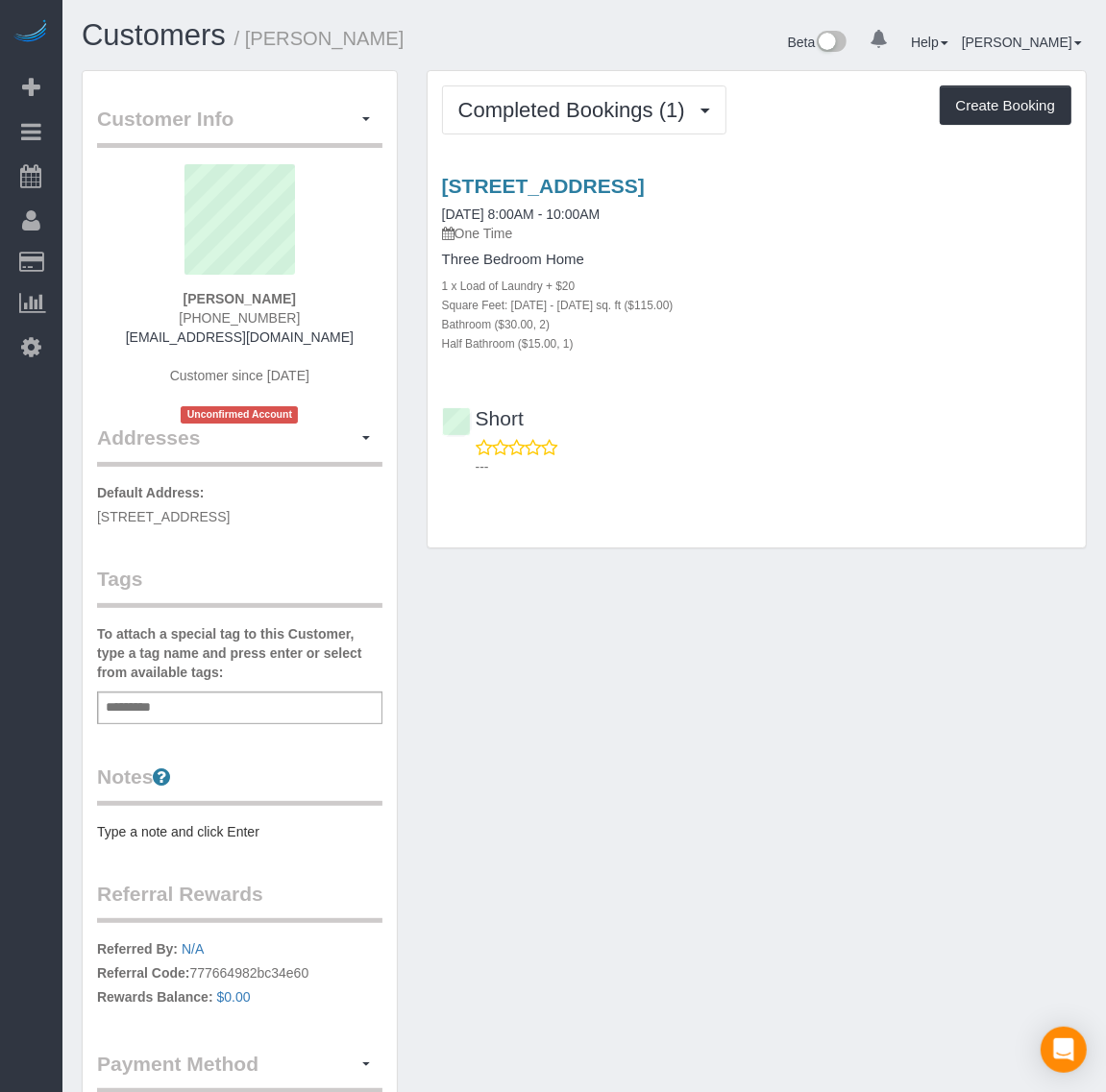
copy link "2129 Boro Ridge St, Richmond, VA 23225"
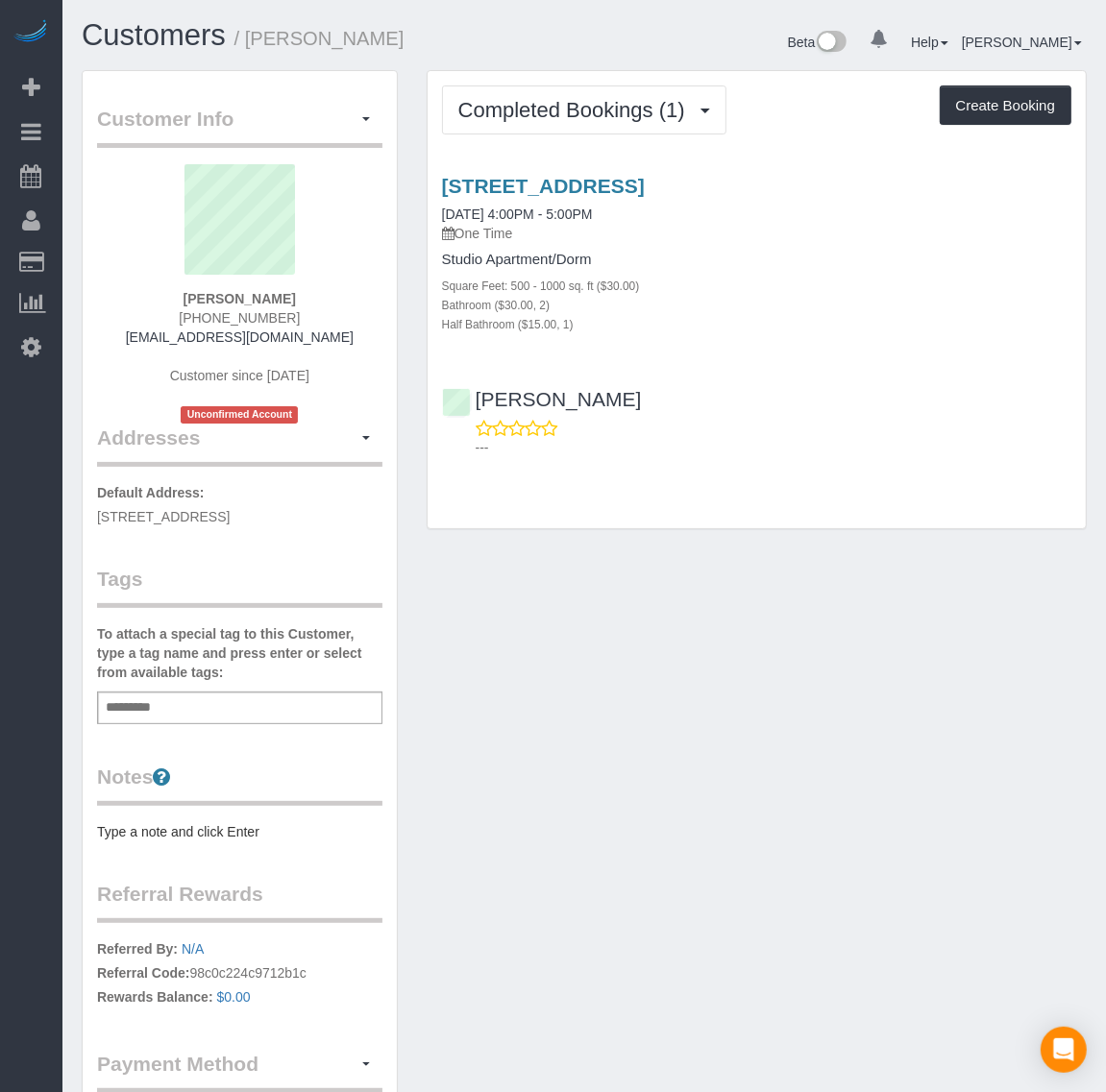
drag, startPoint x: 182, startPoint y: 309, endPoint x: 293, endPoint y: 314, distance: 111.1
click at [293, 314] on div "Vikas Marneni (571) 992-6728 yumvc29992@gmail.com Customer since 2024 Unconfirm…" at bounding box center [239, 295] width 286 height 260
copy span "(571) 992-6728"
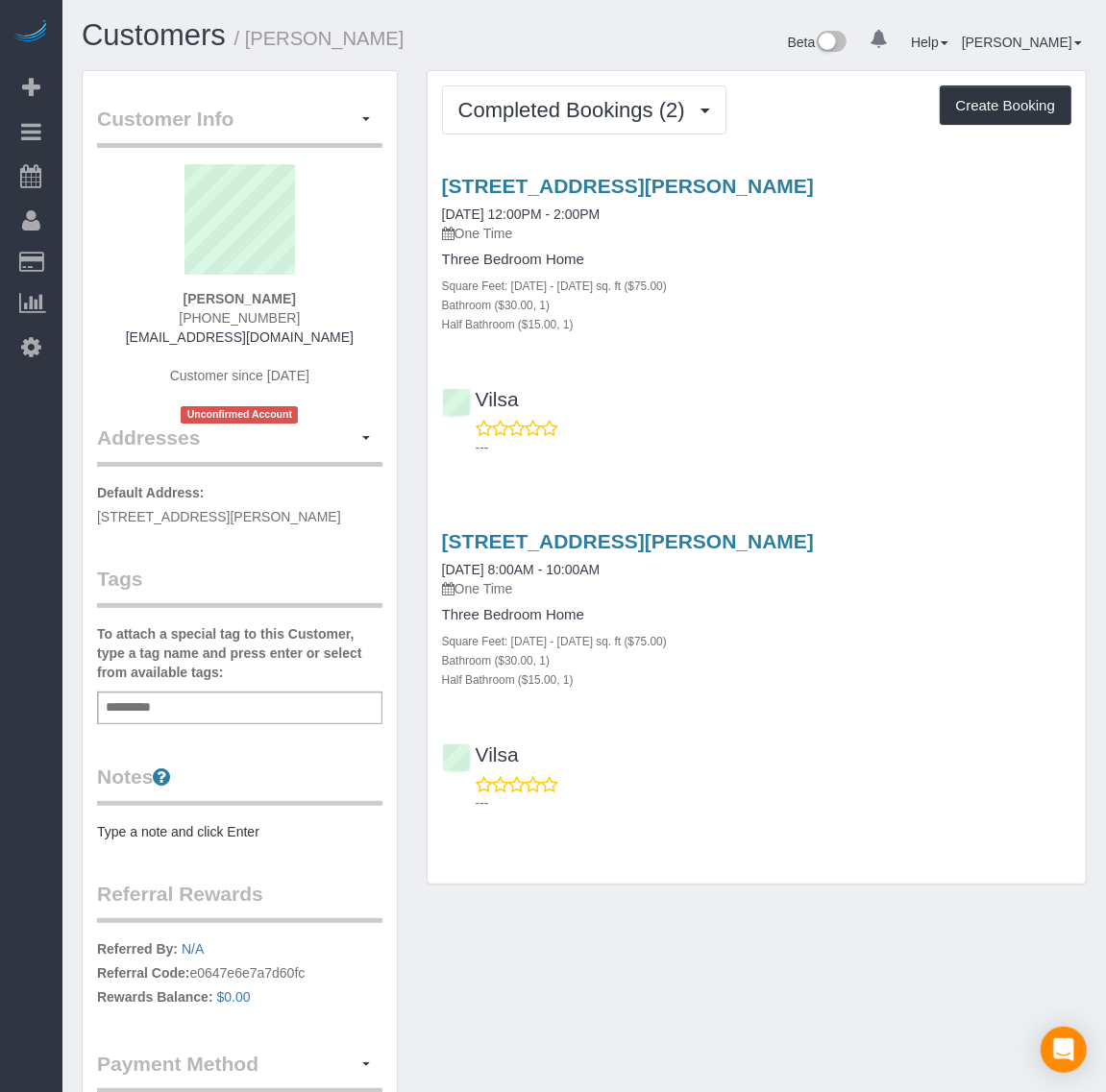
drag, startPoint x: 180, startPoint y: 309, endPoint x: 289, endPoint y: 309, distance: 109.0
click at [289, 309] on div "[PERSON_NAME] [PHONE_NUMBER] [EMAIL_ADDRESS][DOMAIN_NAME] Customer since [DATE]…" at bounding box center [239, 295] width 286 height 260
copy span "[PHONE_NUMBER]"
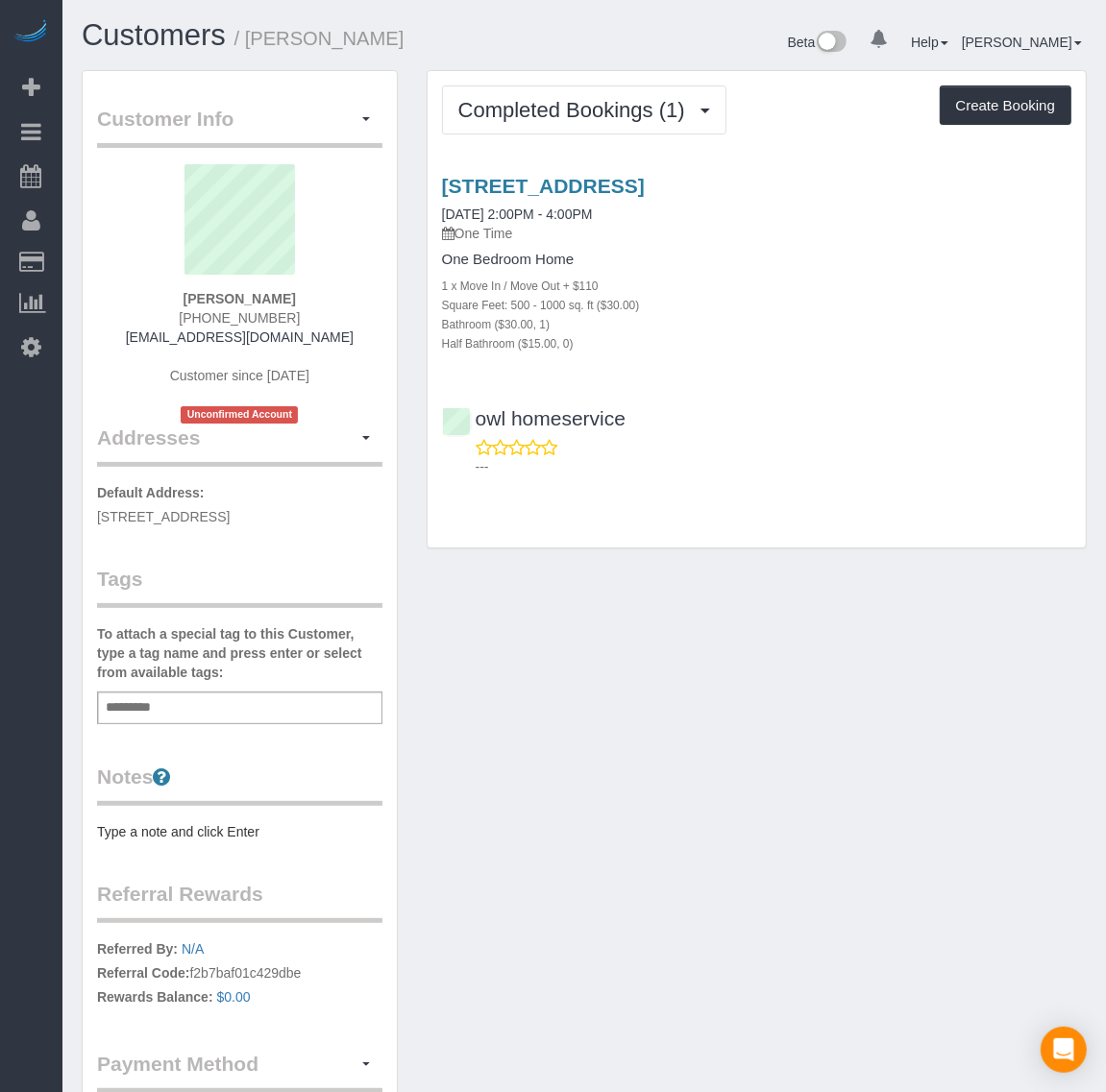
drag, startPoint x: 184, startPoint y: 304, endPoint x: 286, endPoint y: 303, distance: 102.0
click at [286, 299] on div "Yifan Sun (732) 319-3277 capsunyifan@gmail.com Customer since 2024 Unconfirmed …" at bounding box center [239, 295] width 286 height 260
drag, startPoint x: 178, startPoint y: 310, endPoint x: 319, endPoint y: 324, distance: 141.7
click at [319, 324] on div "Yifan Sun (732) 319-3277 capsunyifan@gmail.com Customer since 2024 Unconfirmed …" at bounding box center [239, 295] width 286 height 260
copy span "(732) 319-3277"
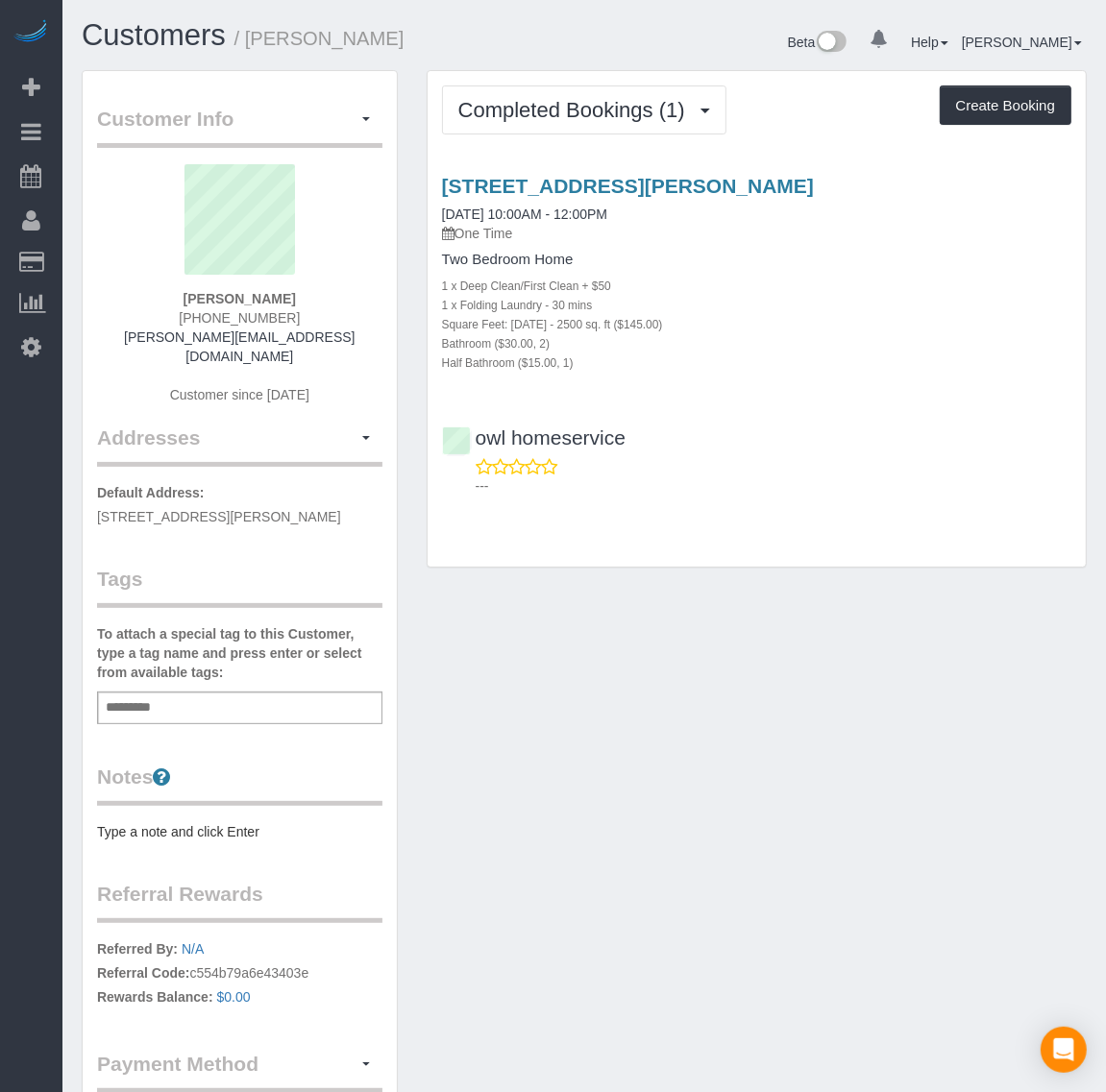
drag, startPoint x: 180, startPoint y: 307, endPoint x: 277, endPoint y: 303, distance: 97.1
click at [277, 303] on div "[PERSON_NAME] [PHONE_NUMBER] [PERSON_NAME][EMAIL_ADDRESS][DOMAIN_NAME] Customer…" at bounding box center [239, 295] width 286 height 260
